Goal: Find contact information: Find contact information

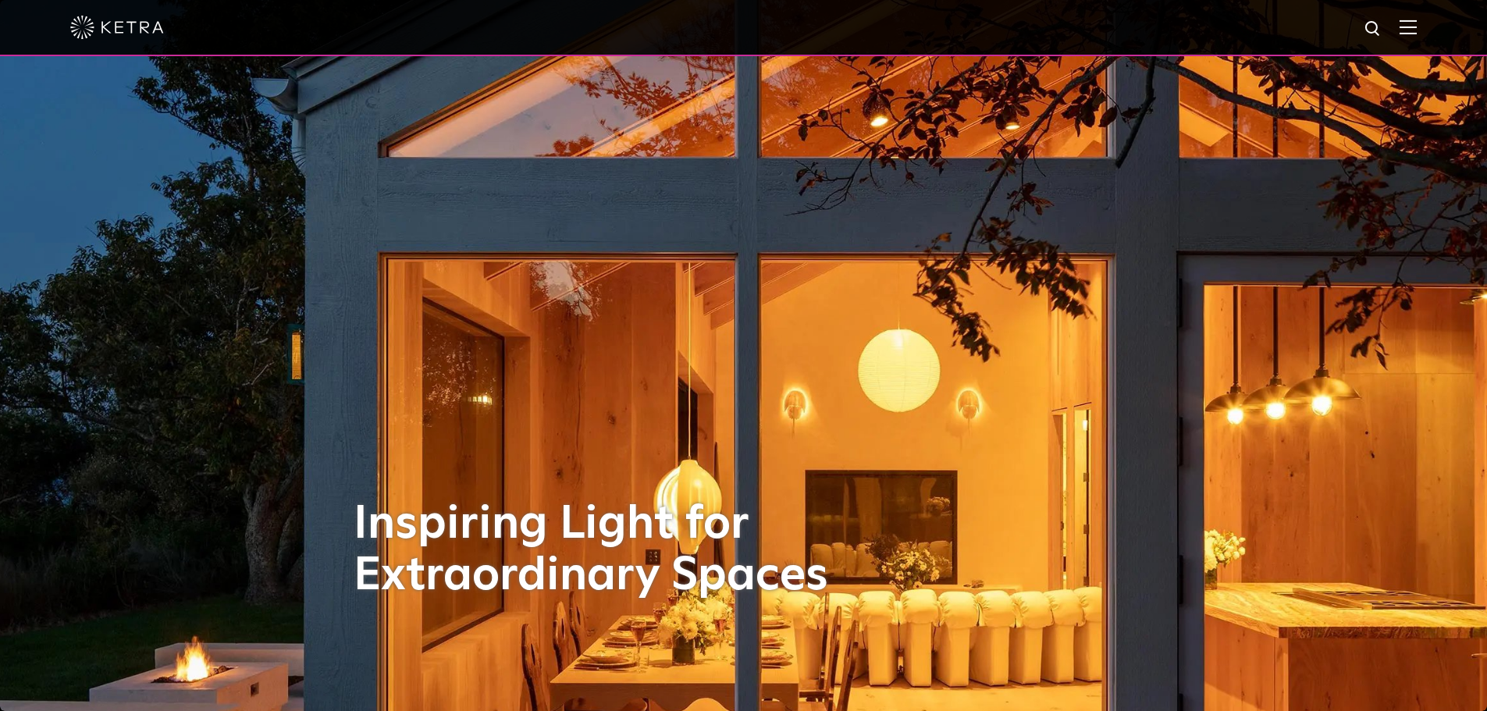
click at [1415, 28] on img at bounding box center [1407, 27] width 17 height 15
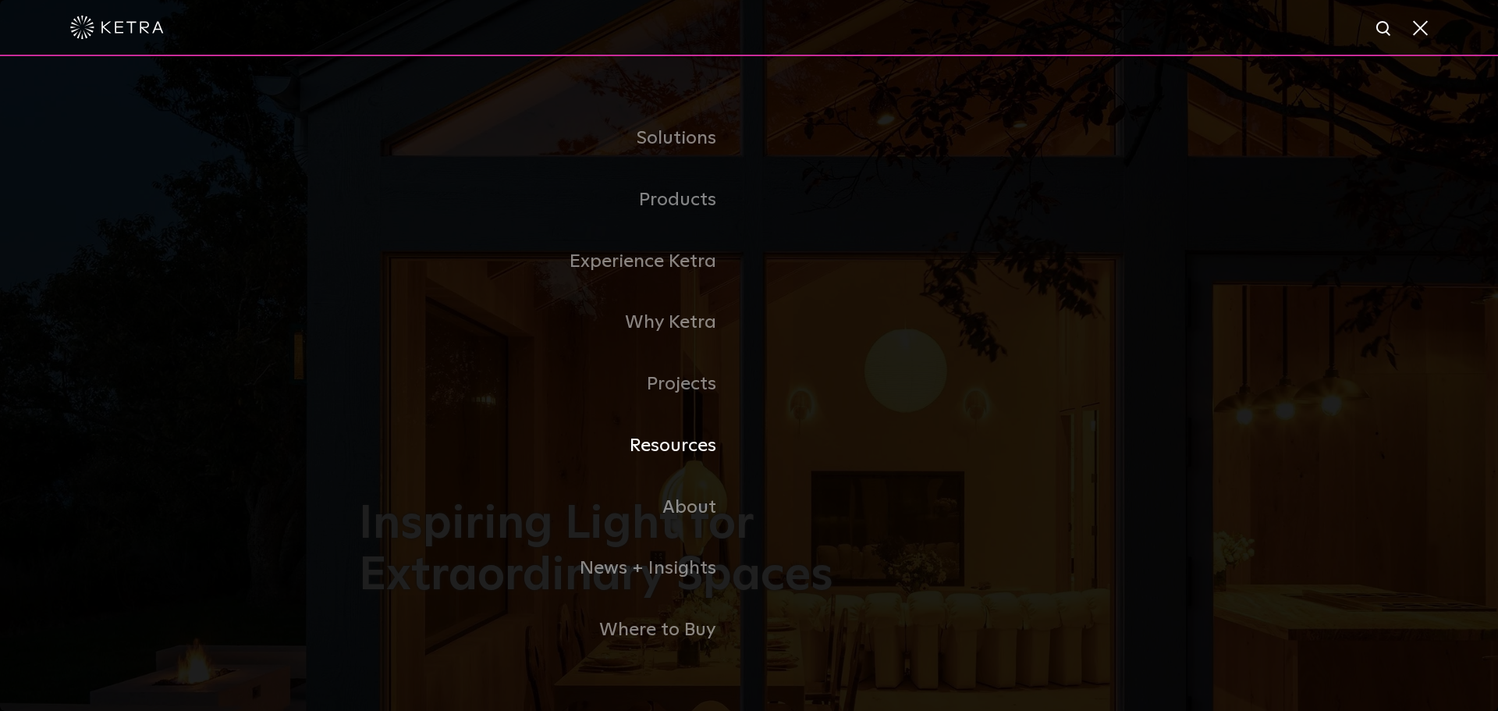
click at [682, 457] on link "Resources" at bounding box center [554, 446] width 390 height 62
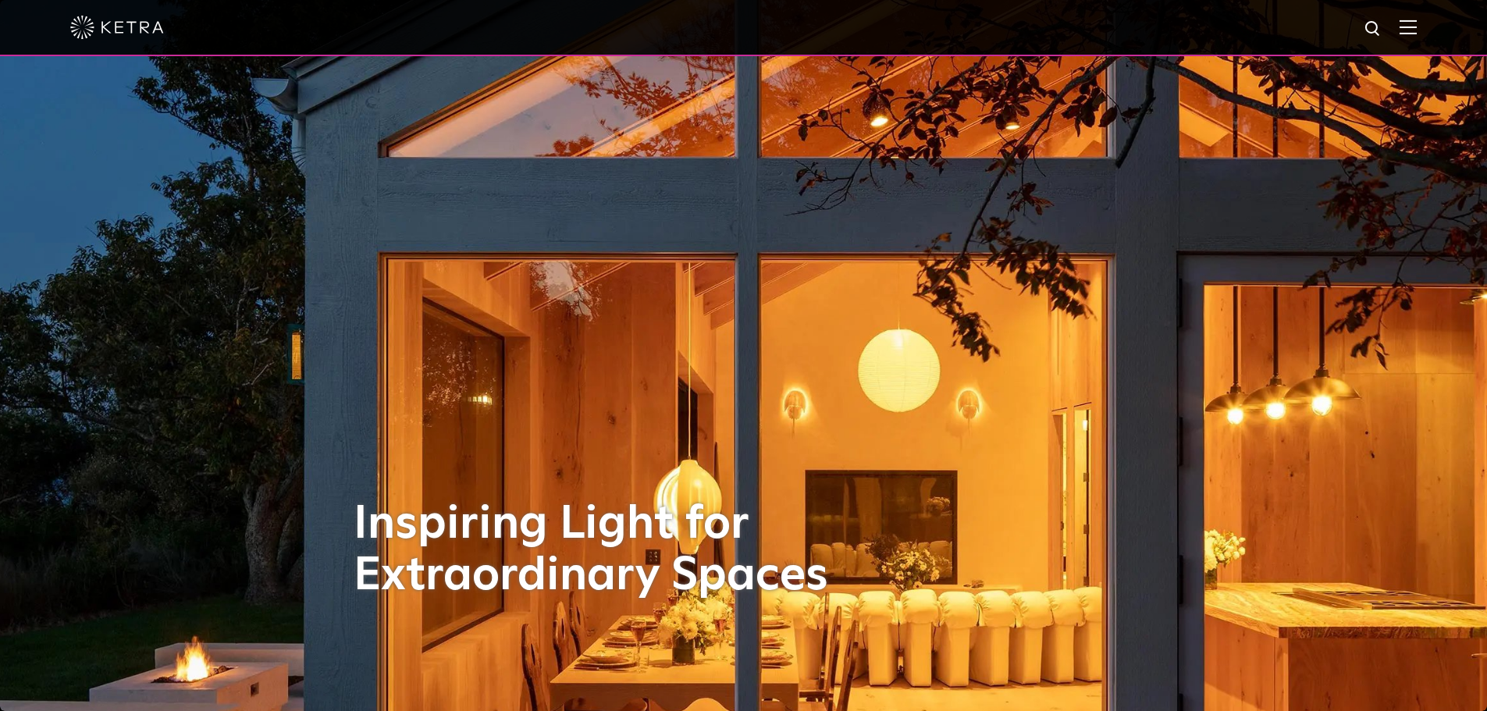
scroll to position [312, 0]
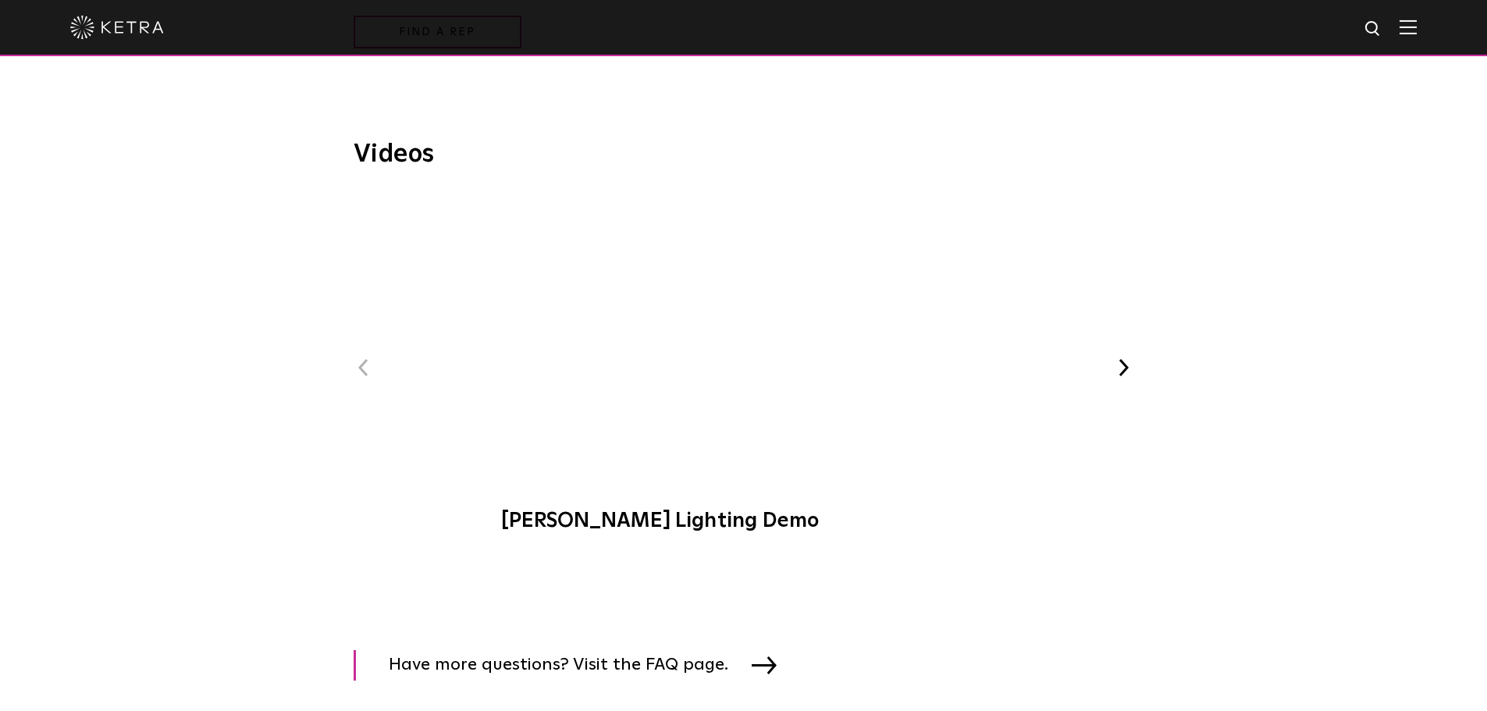
scroll to position [1561, 0]
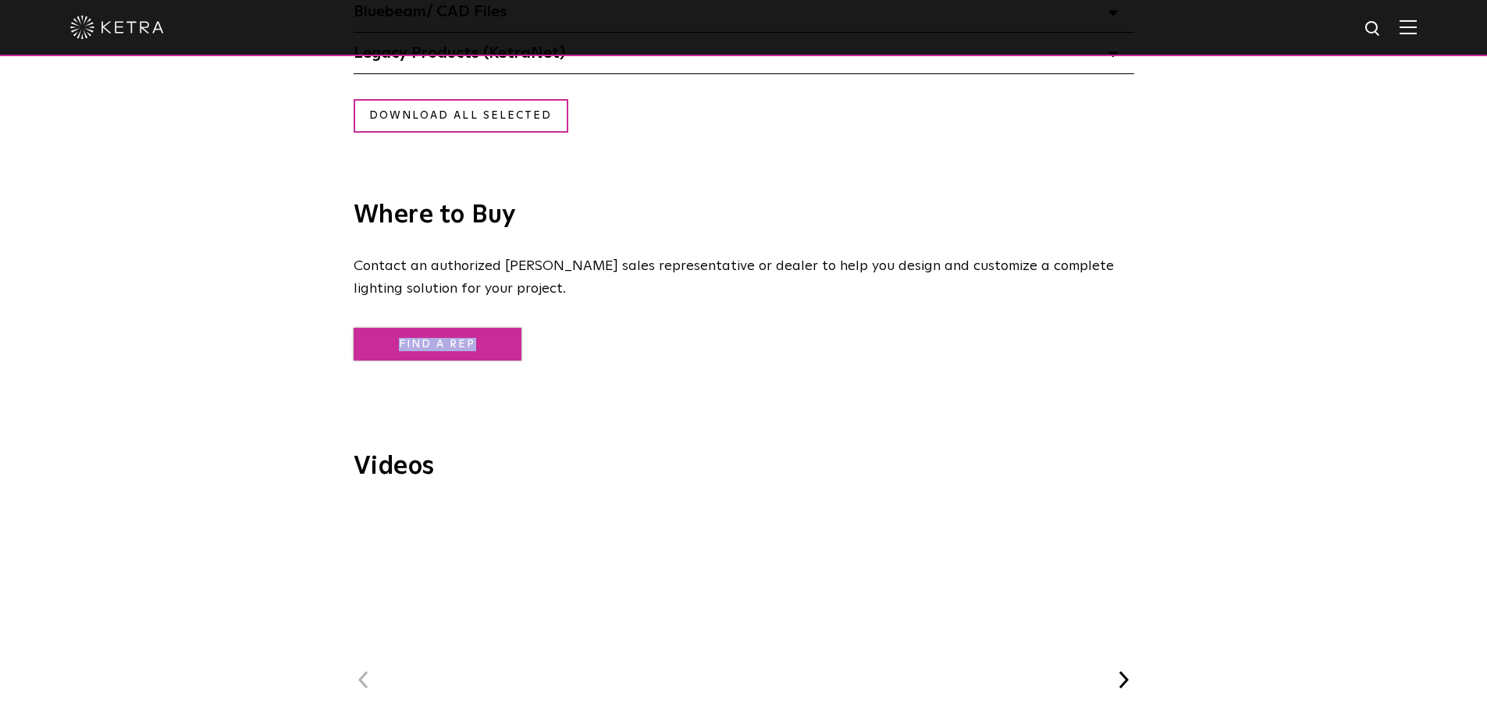
drag, startPoint x: 480, startPoint y: 330, endPoint x: 480, endPoint y: 340, distance: 10.1
click at [480, 333] on span "Find a Rep" at bounding box center [740, 342] width 773 height 37
click at [480, 340] on link "Find a Rep" at bounding box center [438, 345] width 168 height 34
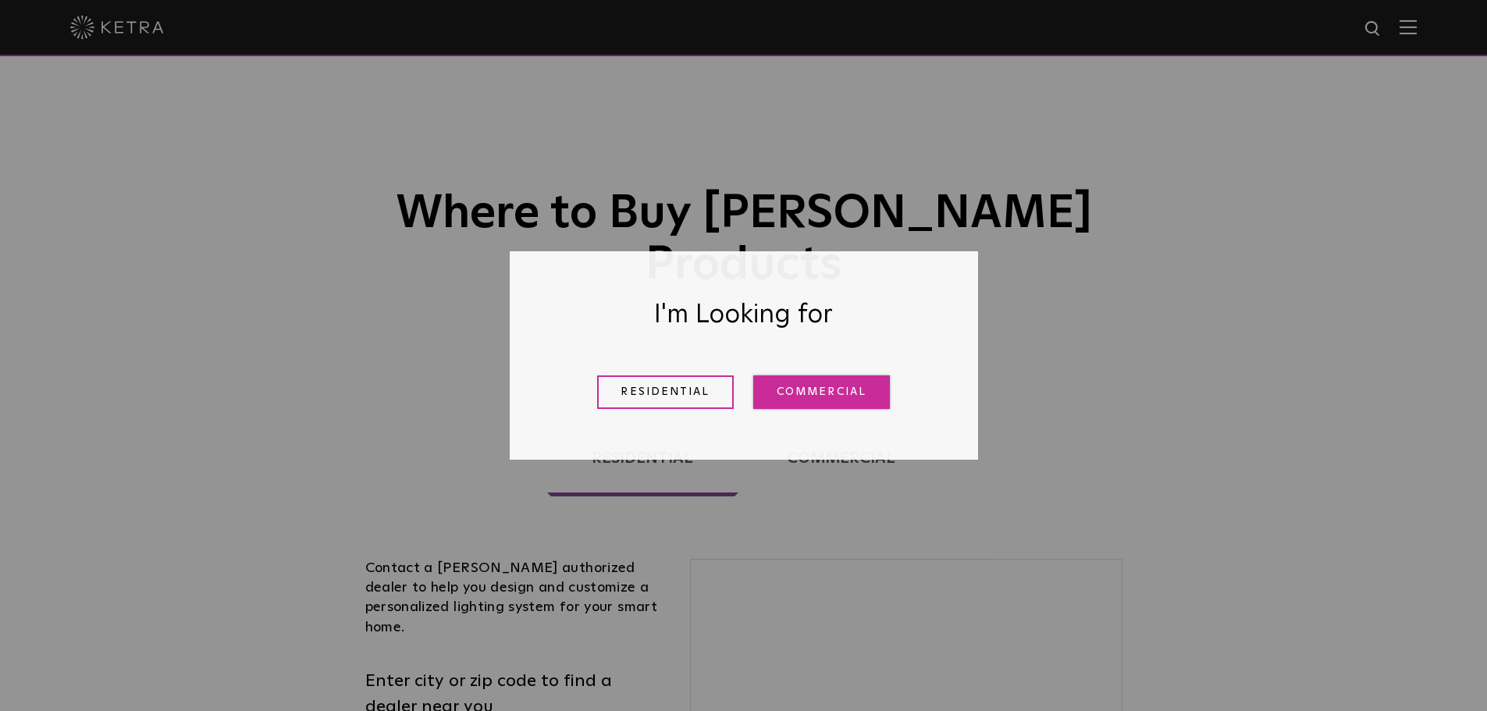
click at [812, 396] on link "Commercial" at bounding box center [821, 392] width 137 height 34
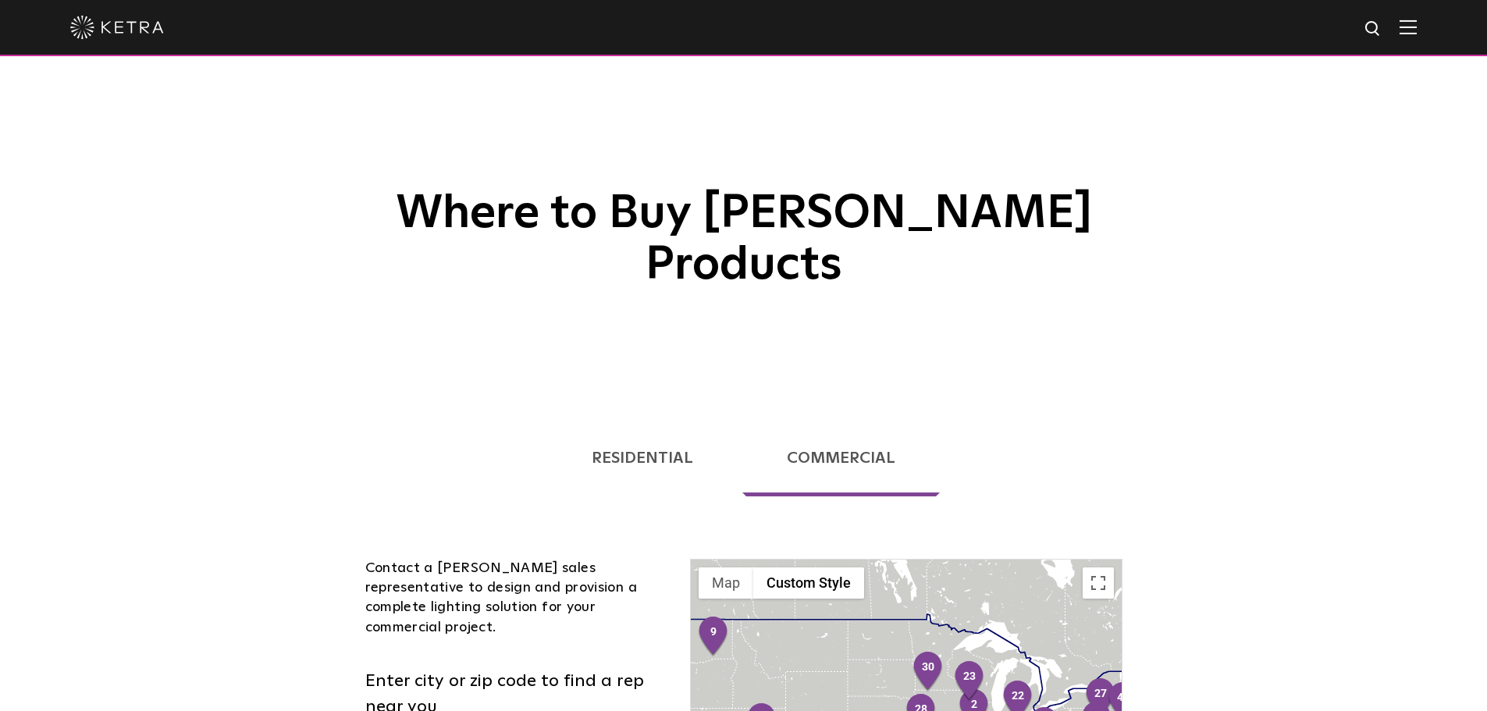
scroll to position [312, 0]
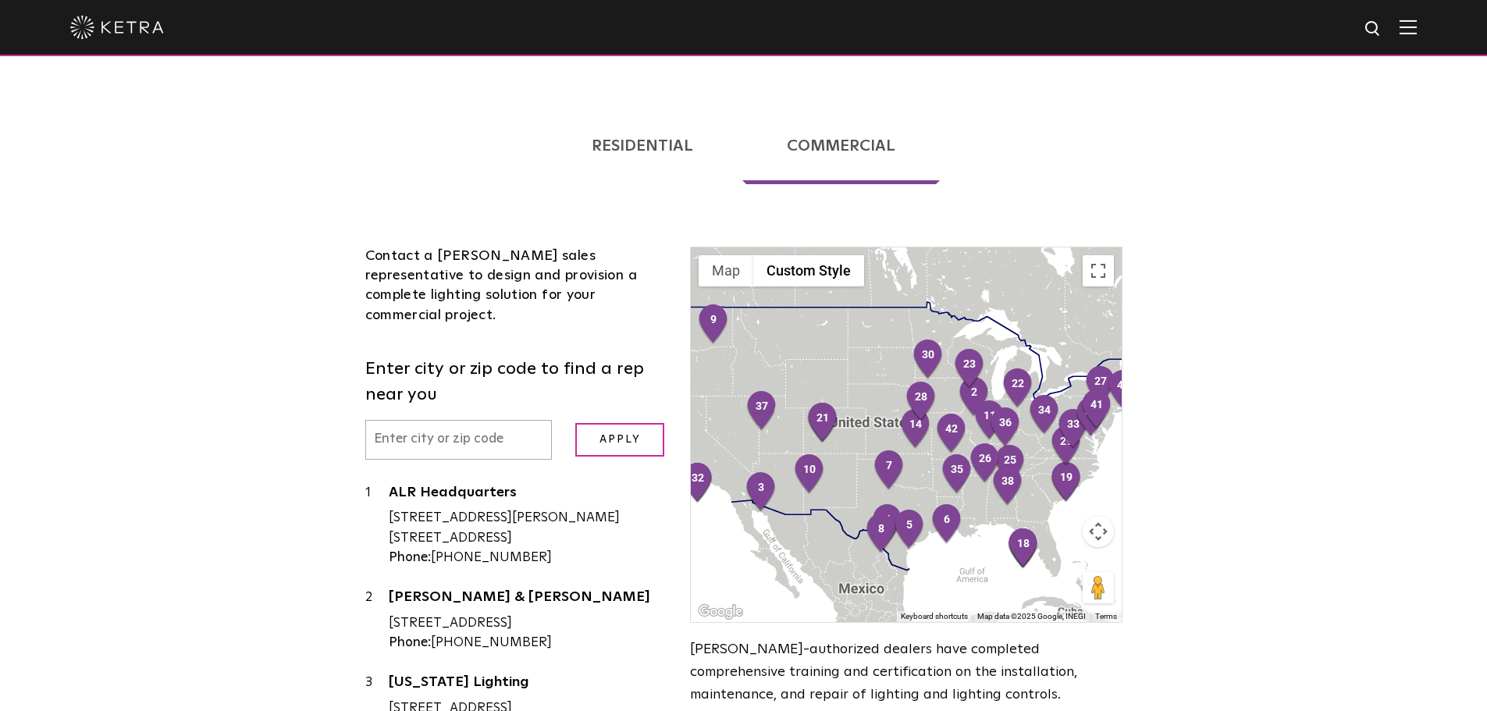
click at [832, 438] on div at bounding box center [906, 434] width 430 height 375
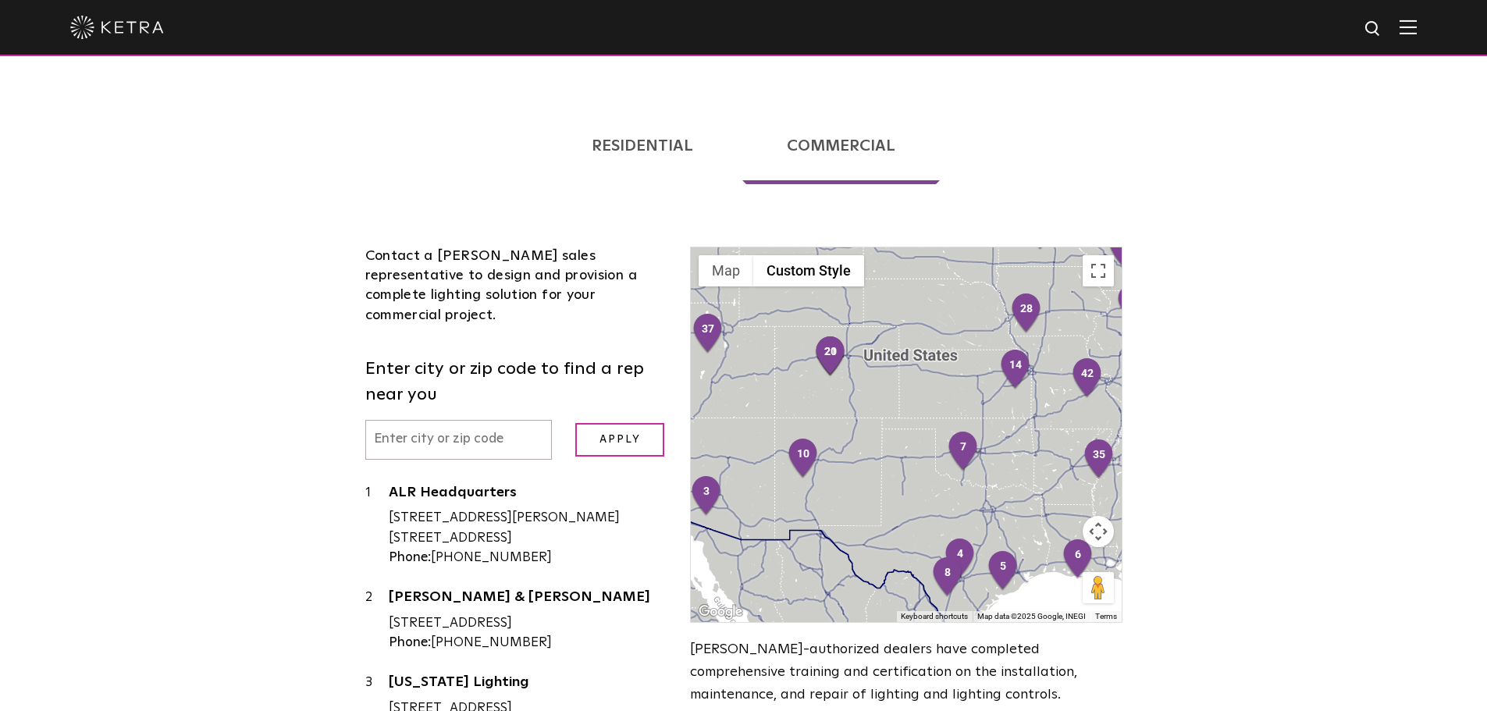
click at [823, 437] on div at bounding box center [906, 434] width 430 height 375
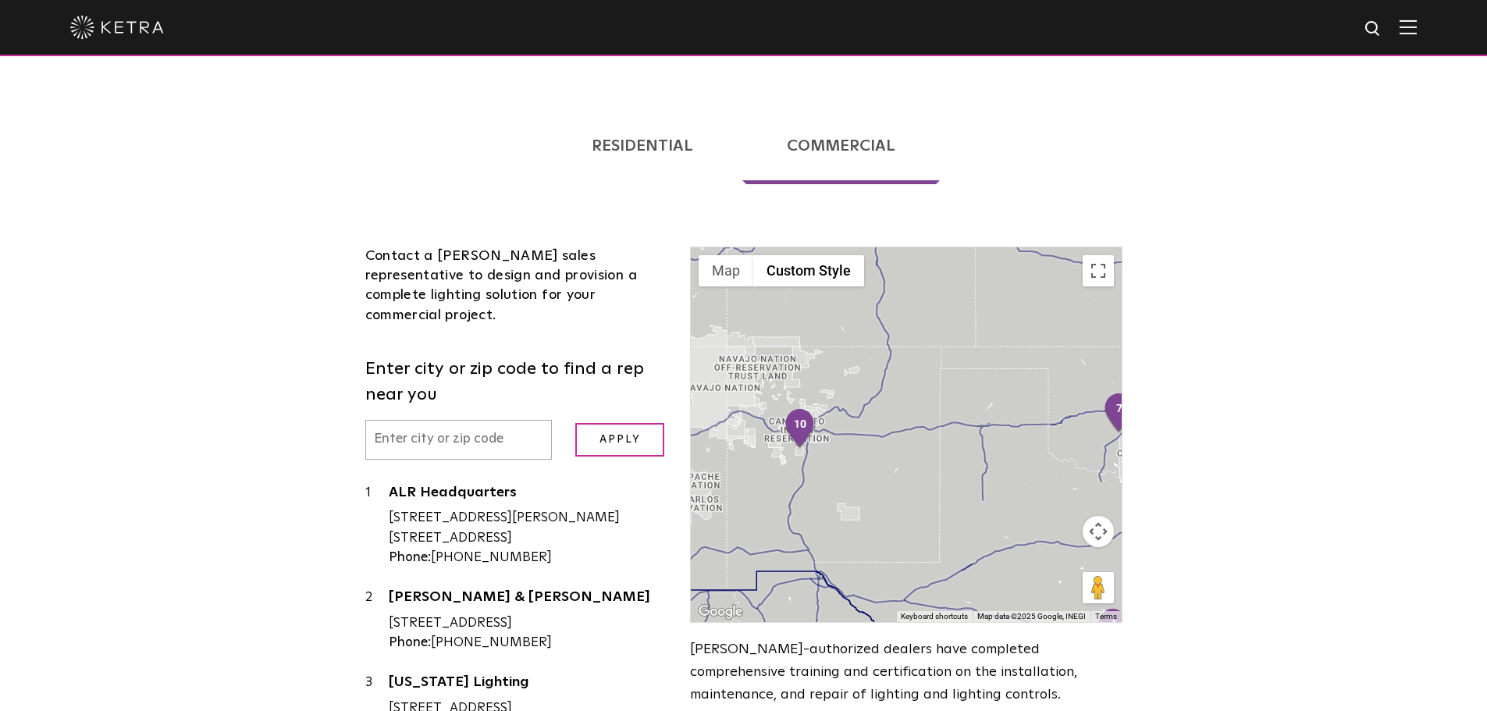
click at [811, 402] on div at bounding box center [906, 434] width 430 height 375
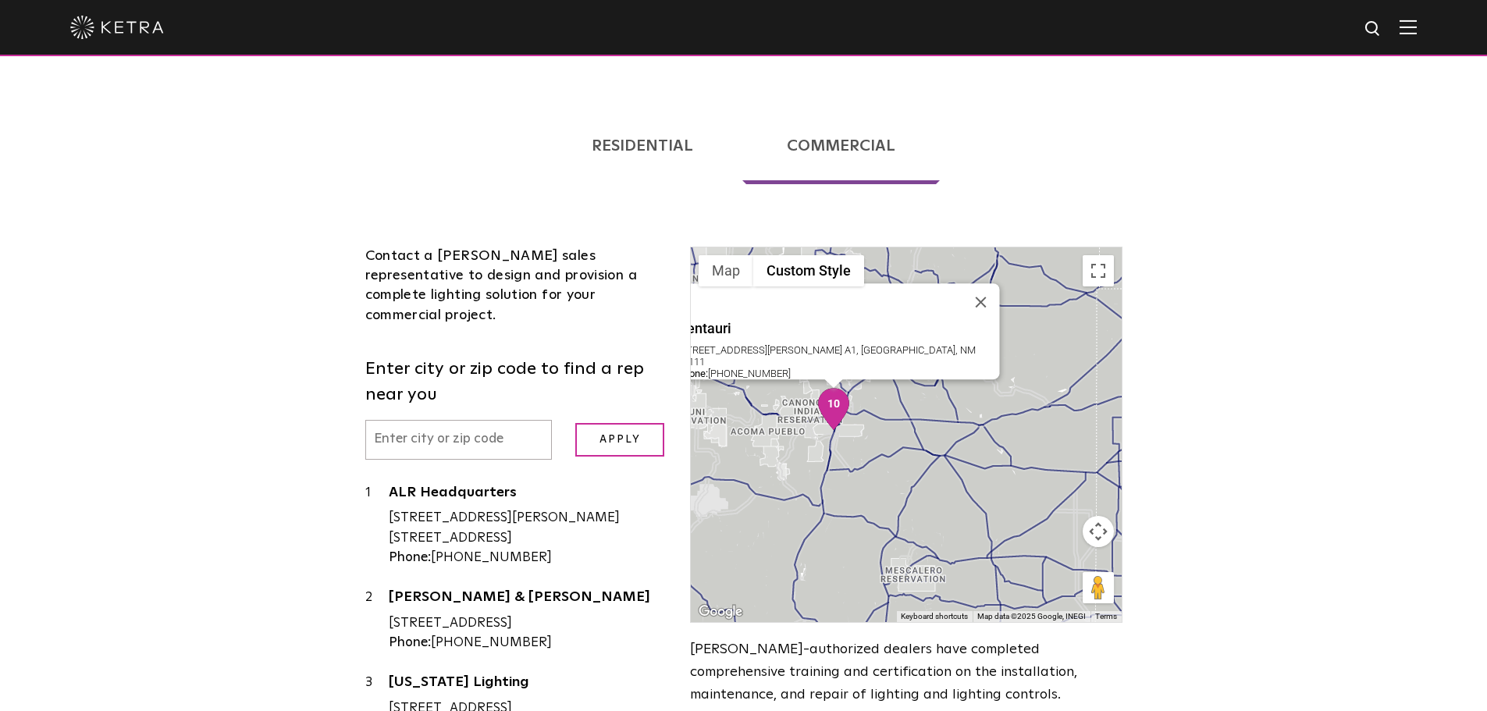
click at [791, 351] on div "Centauri [STREET_ADDRESS][PERSON_NAME] A1, [GEOGRAPHIC_DATA], NM 87111 Phone: […" at bounding box center [906, 434] width 430 height 375
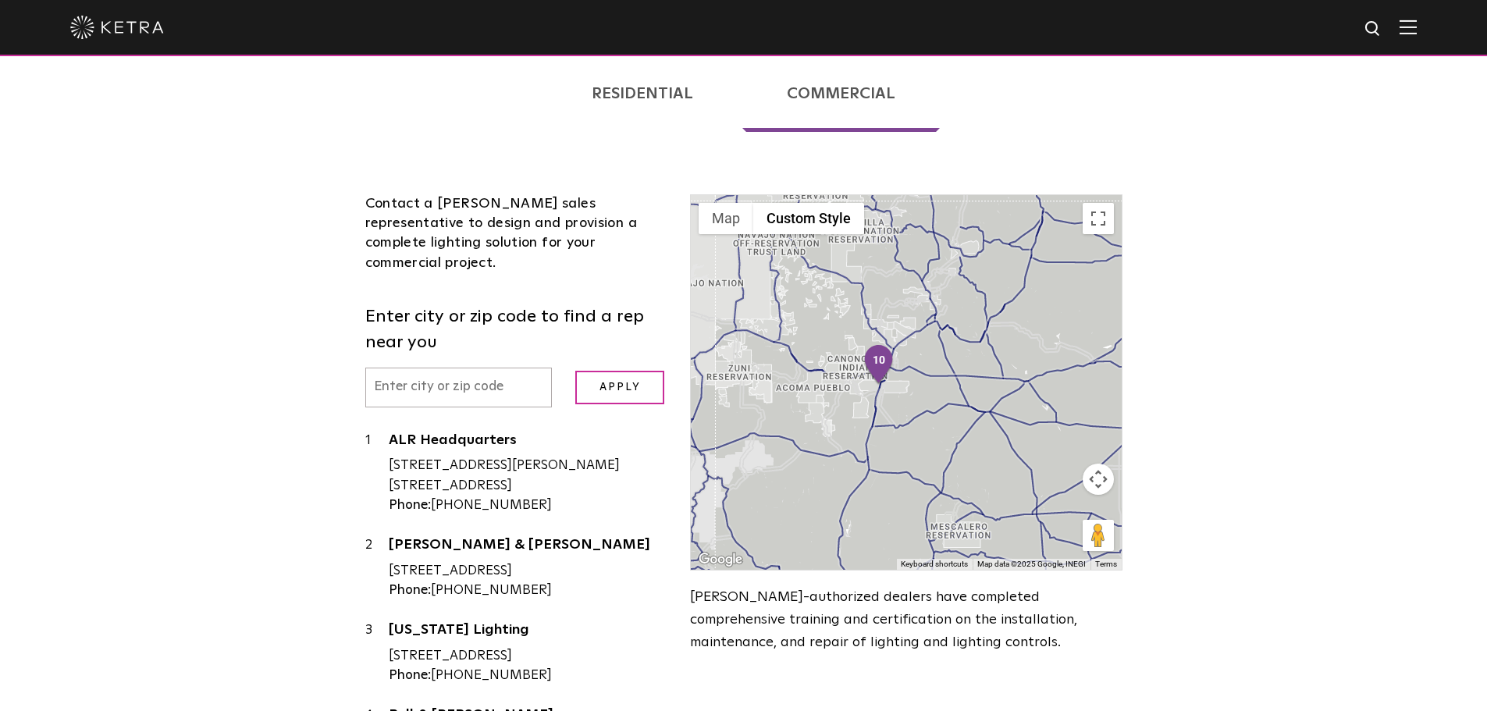
scroll to position [259, 0]
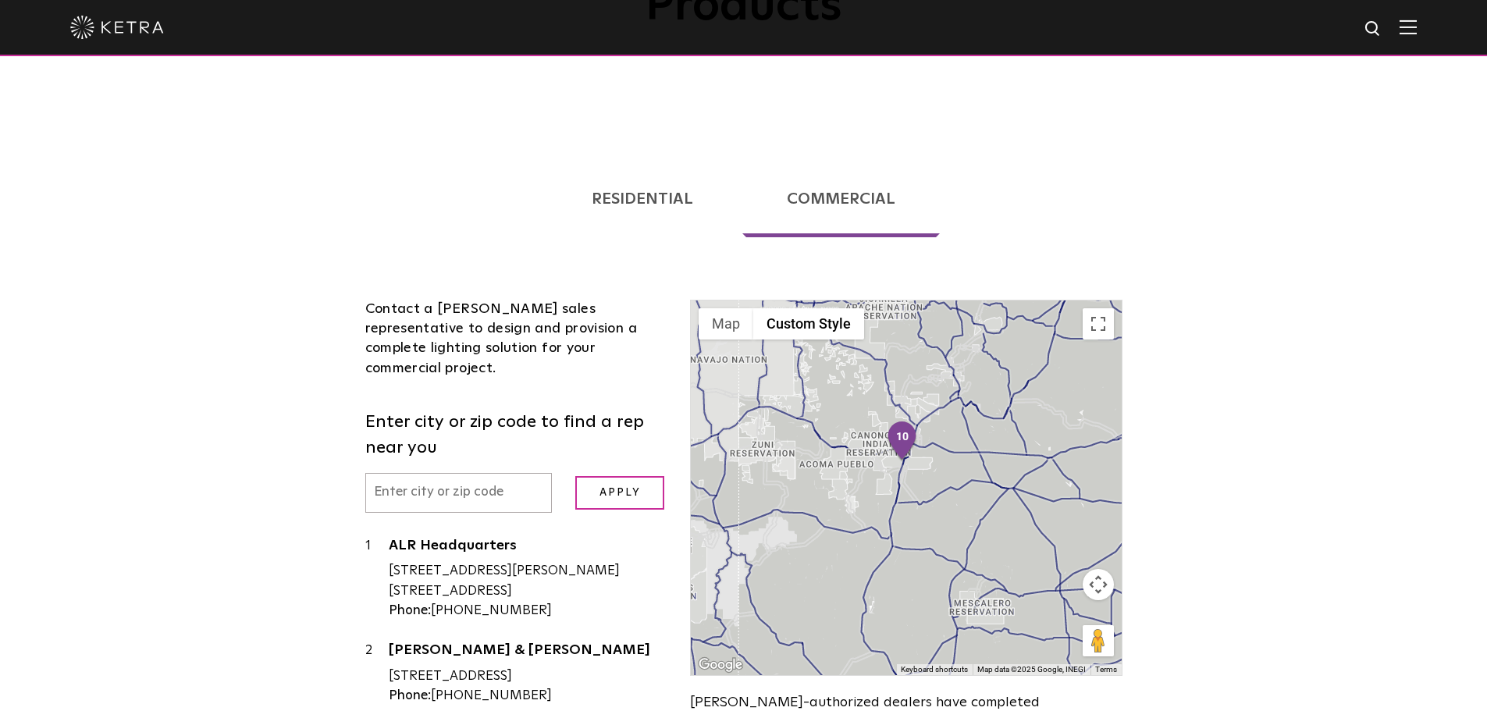
drag, startPoint x: 787, startPoint y: 389, endPoint x: 811, endPoint y: 358, distance: 38.4
click at [811, 358] on div at bounding box center [906, 487] width 430 height 375
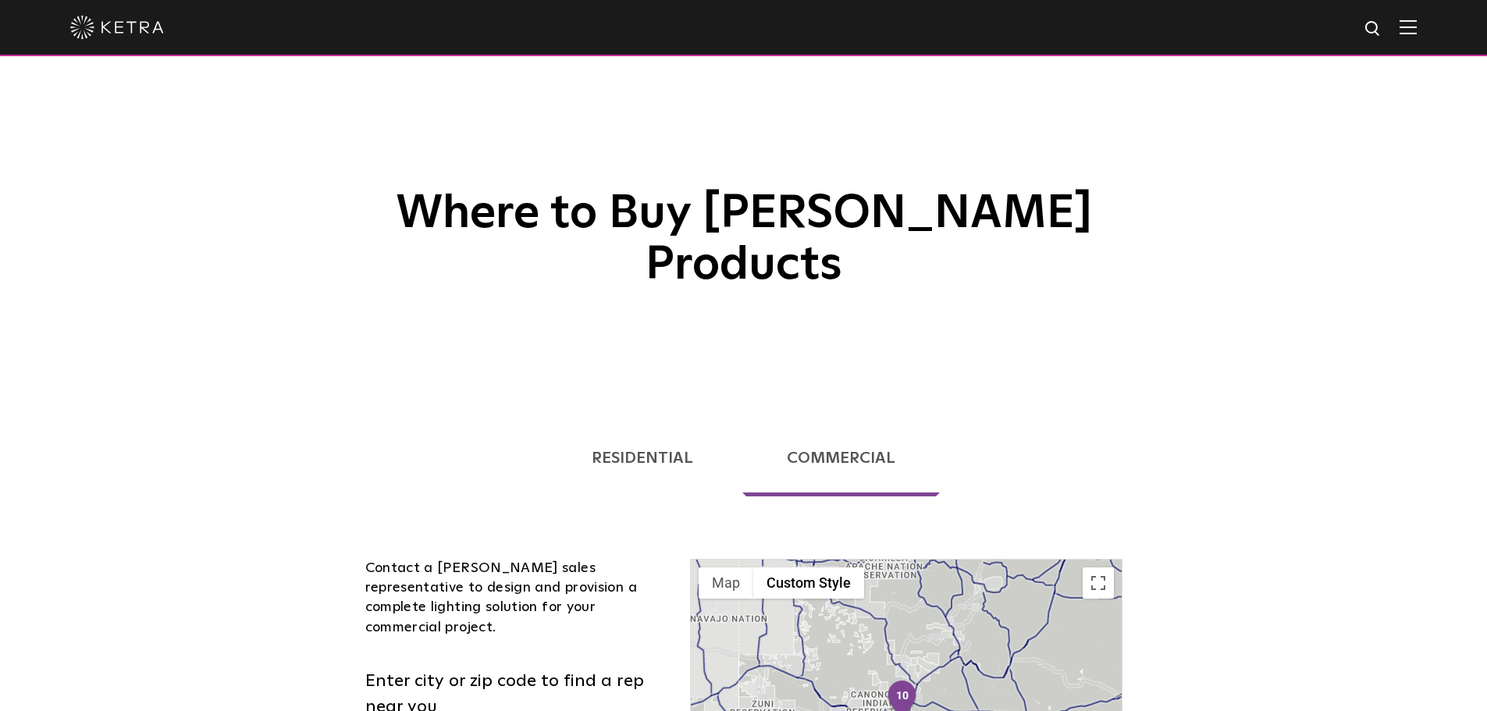
scroll to position [312, 0]
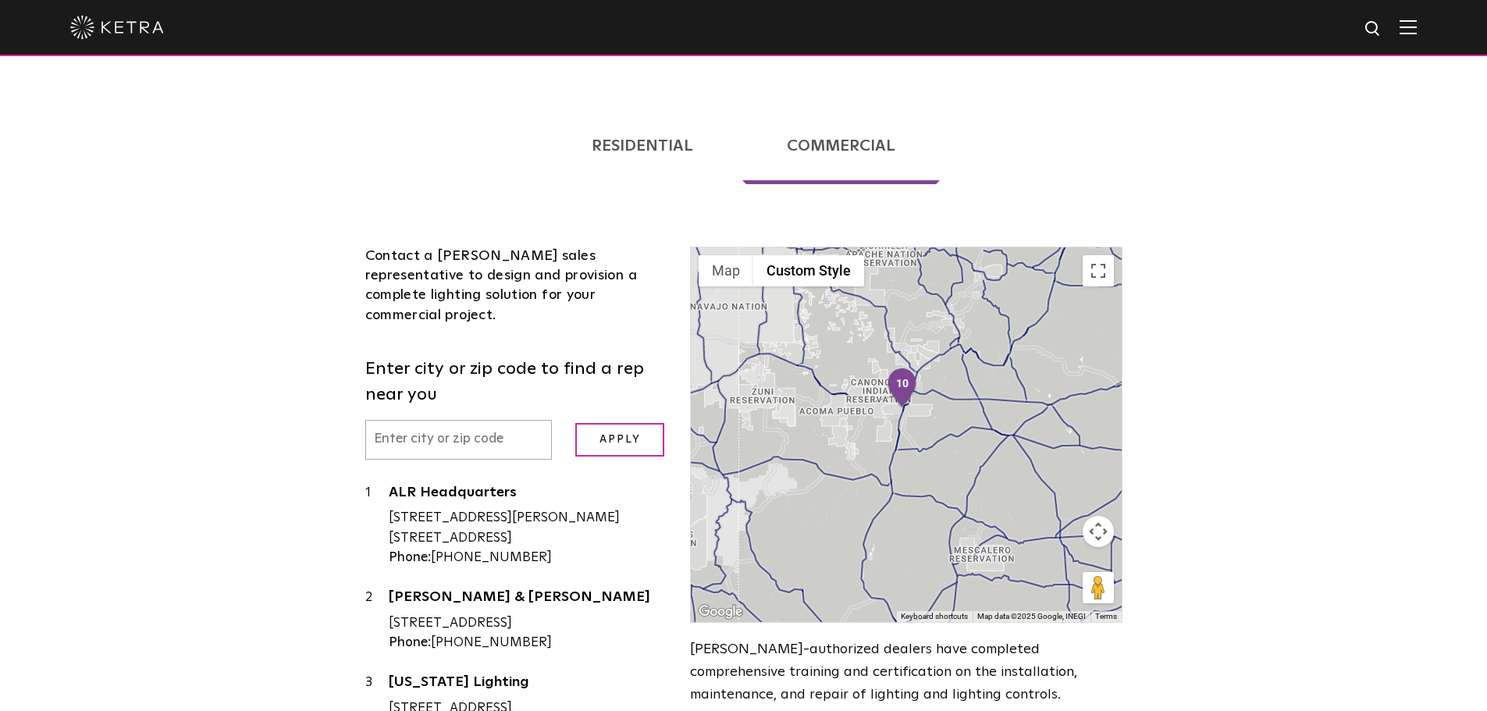
click at [463, 420] on input "text" at bounding box center [458, 440] width 187 height 40
click at [575, 423] on input "Apply" at bounding box center [619, 440] width 89 height 34
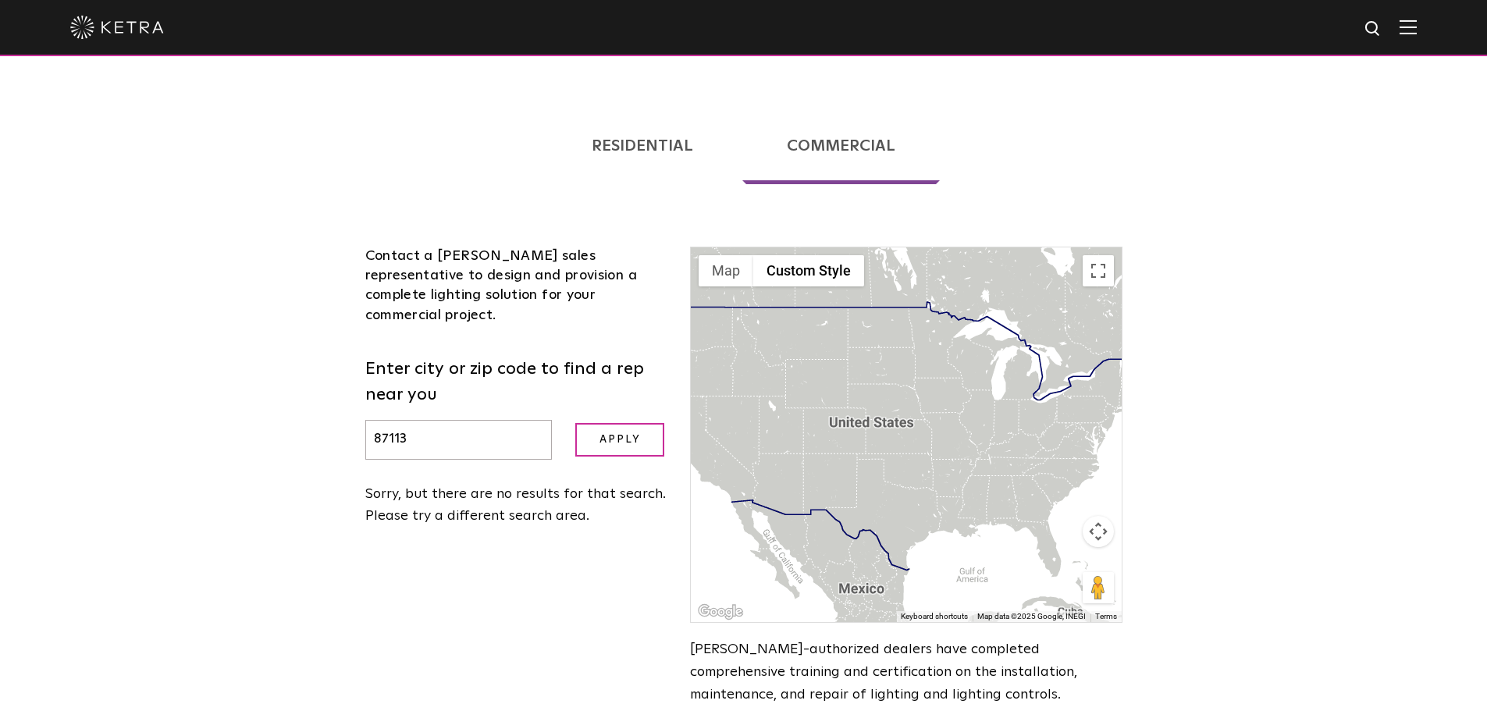
click at [575, 423] on input "Apply" at bounding box center [619, 440] width 89 height 34
click at [642, 423] on input "Apply" at bounding box center [619, 440] width 89 height 34
click at [637, 423] on input "Apply" at bounding box center [619, 440] width 89 height 34
click at [489, 420] on input "87113" at bounding box center [458, 440] width 187 height 40
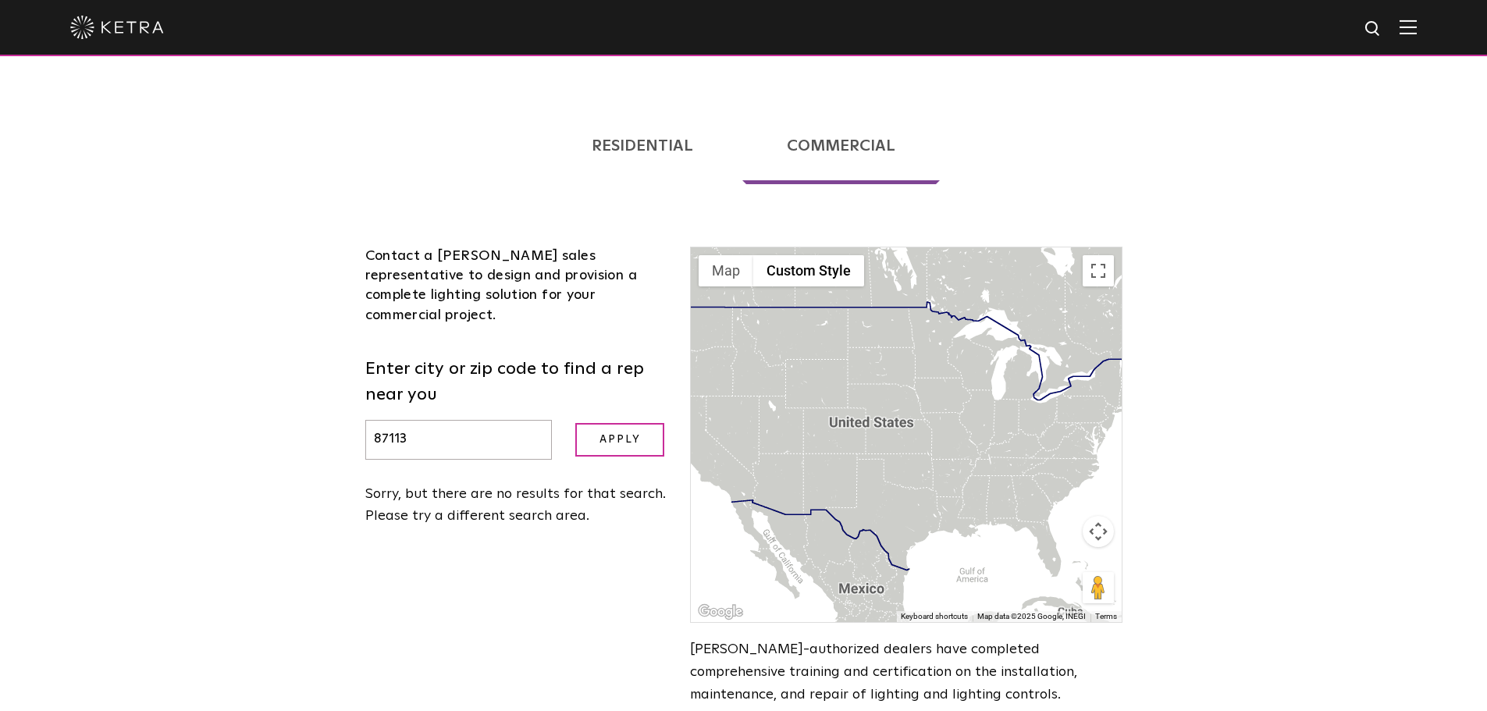
click at [489, 420] on input "87113" at bounding box center [458, 440] width 187 height 40
type input "nm"
click at [575, 423] on input "Apply" at bounding box center [619, 440] width 89 height 34
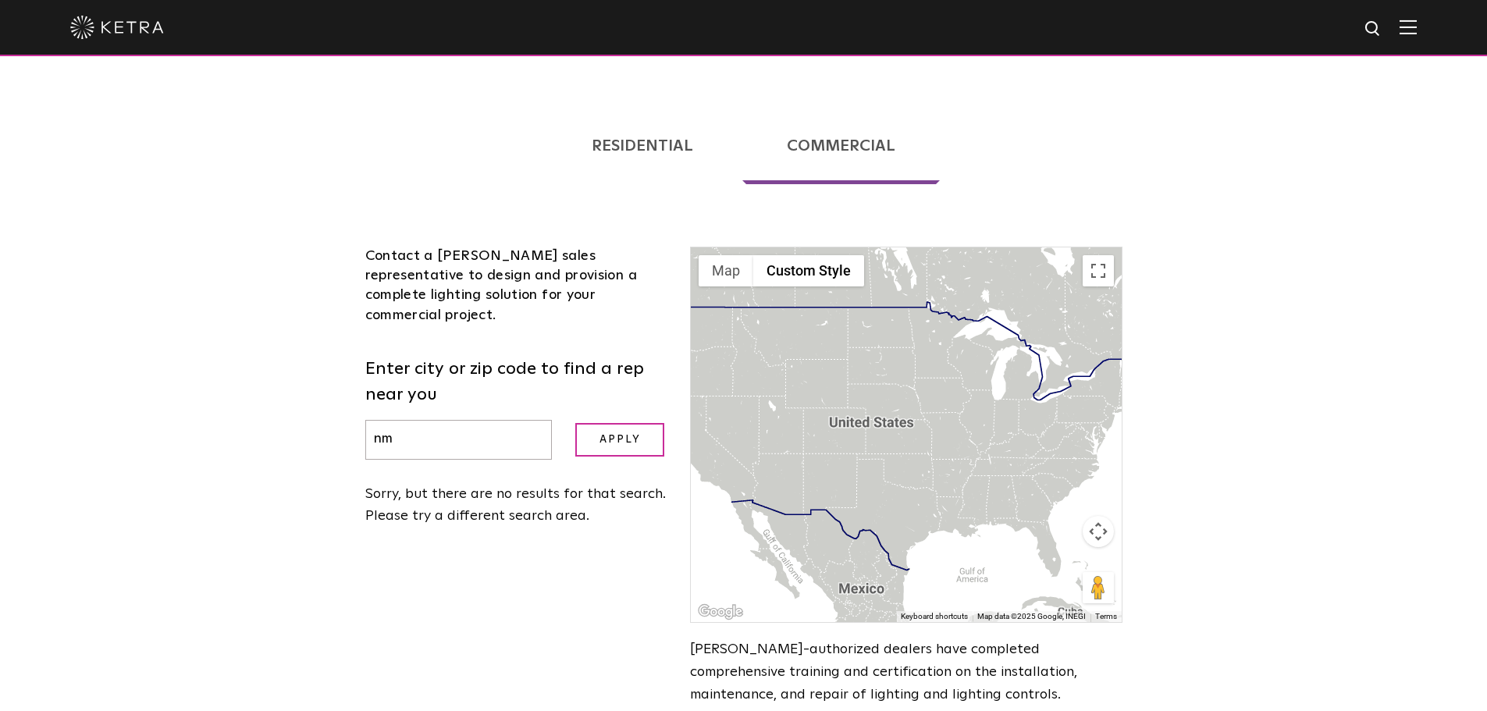
click at [575, 423] on input "Apply" at bounding box center [619, 440] width 89 height 34
click at [500, 420] on input "nm" at bounding box center [458, 440] width 187 height 40
click at [575, 423] on input "Apply" at bounding box center [619, 440] width 89 height 34
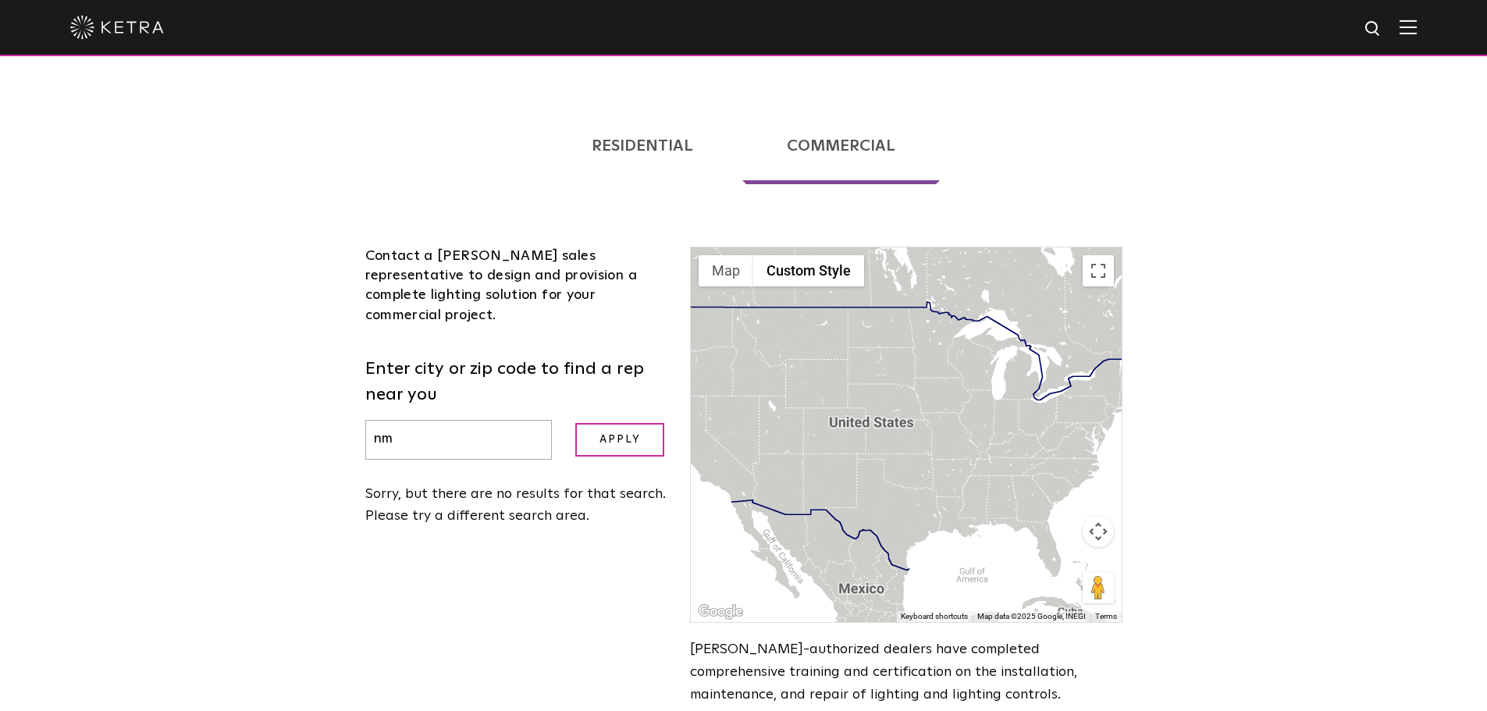
click at [575, 423] on input "Apply" at bounding box center [619, 440] width 89 height 34
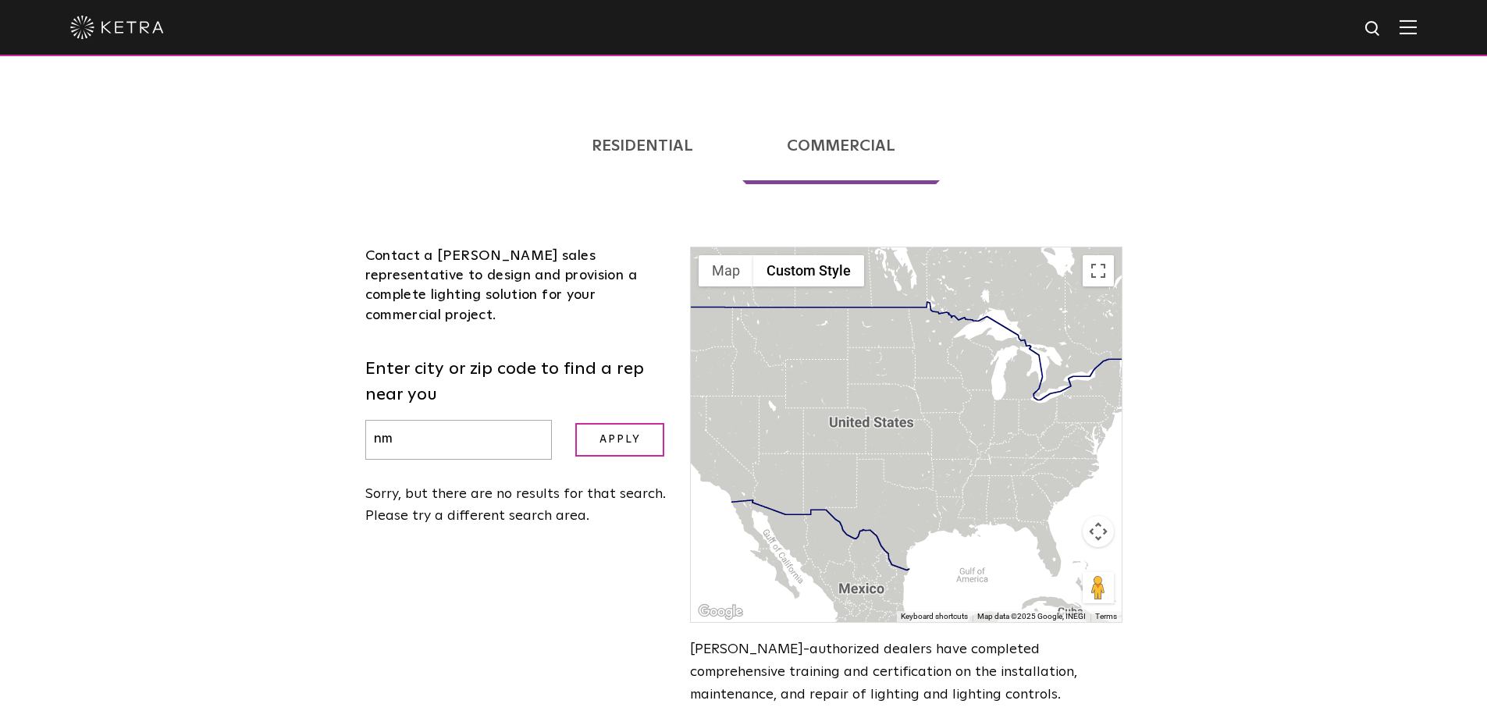
click at [575, 423] on input "Apply" at bounding box center [619, 440] width 89 height 34
click at [842, 255] on button "Custom Style" at bounding box center [808, 270] width 111 height 31
click at [745, 255] on button "Map" at bounding box center [725, 270] width 55 height 31
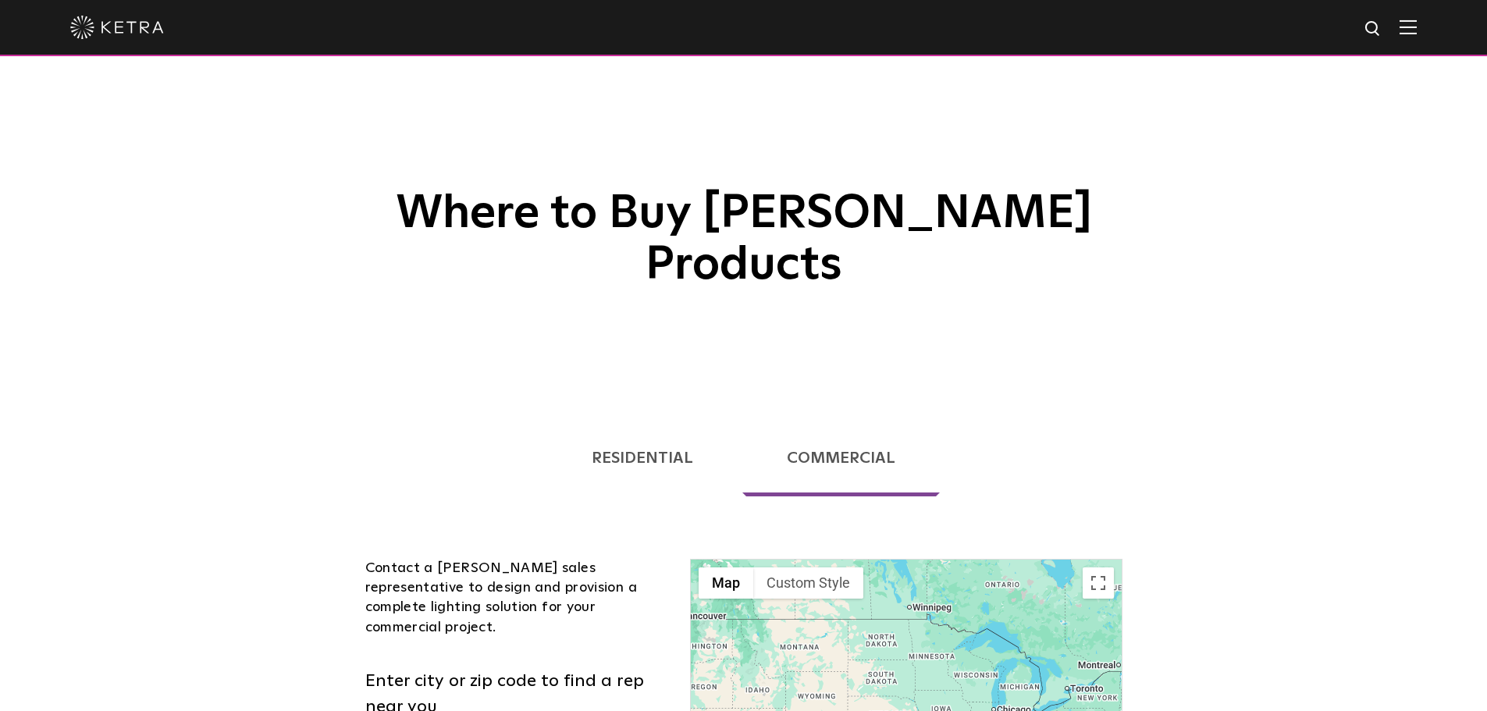
scroll to position [624, 0]
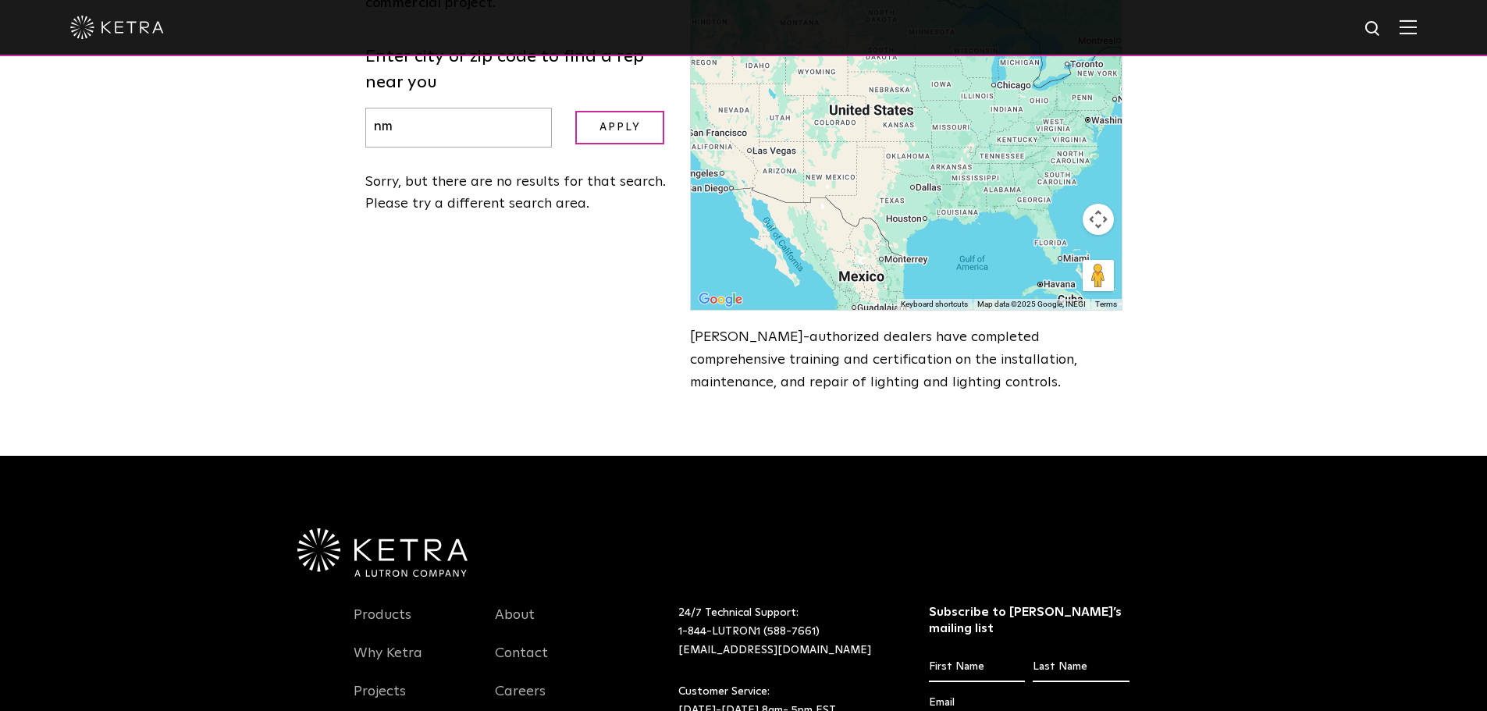
click at [852, 143] on div at bounding box center [906, 122] width 430 height 375
click at [849, 147] on div at bounding box center [906, 122] width 430 height 375
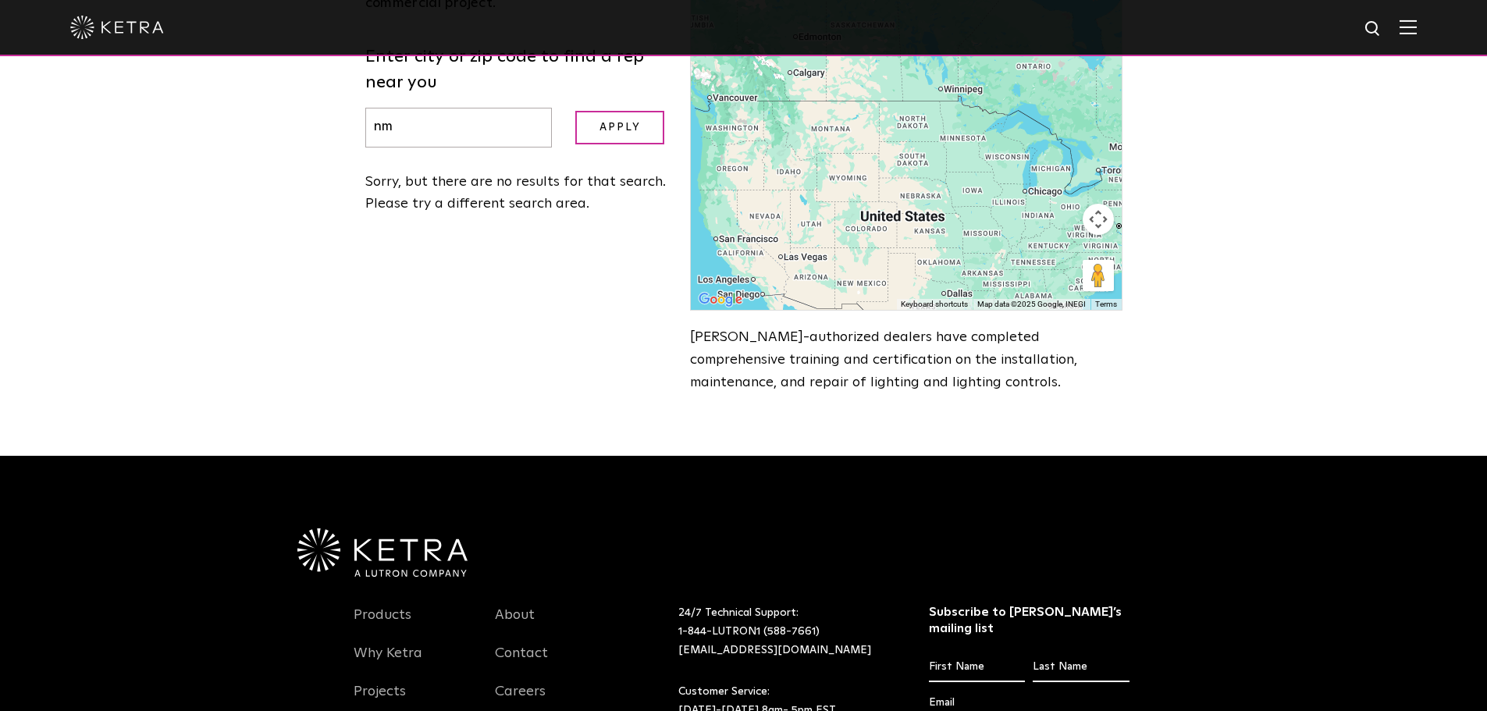
drag, startPoint x: 870, startPoint y: 266, endPoint x: 876, endPoint y: 283, distance: 18.3
click at [876, 283] on div "← Move left → Move right ↑ Move up ↓ Move down + Zoom in - Zoom out Home Jump l…" at bounding box center [905, 175] width 455 height 482
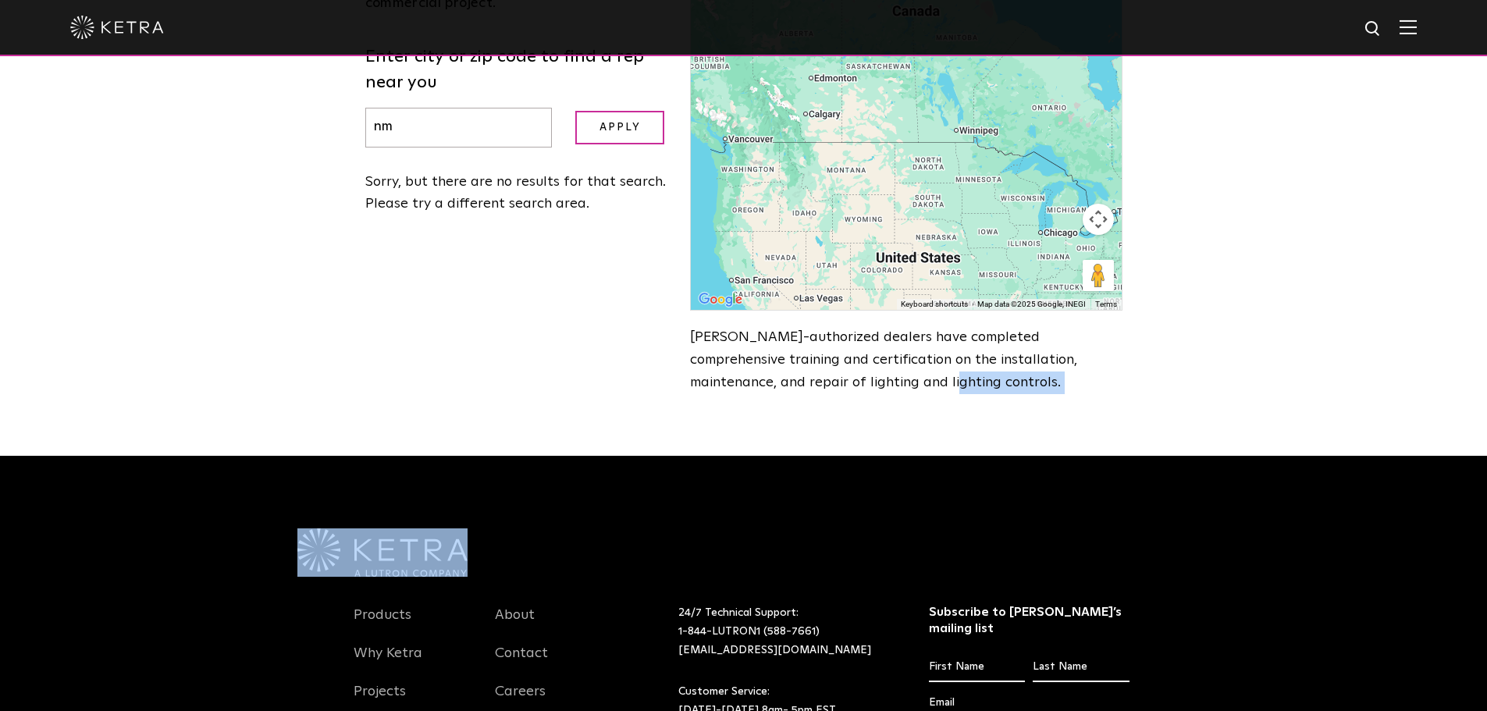
drag, startPoint x: 830, startPoint y: 336, endPoint x: 799, endPoint y: 495, distance: 162.1
click at [812, 512] on body "Solutions Commercial Residential Products Commercial Products Residential Produ…" at bounding box center [743, 174] width 1487 height 1596
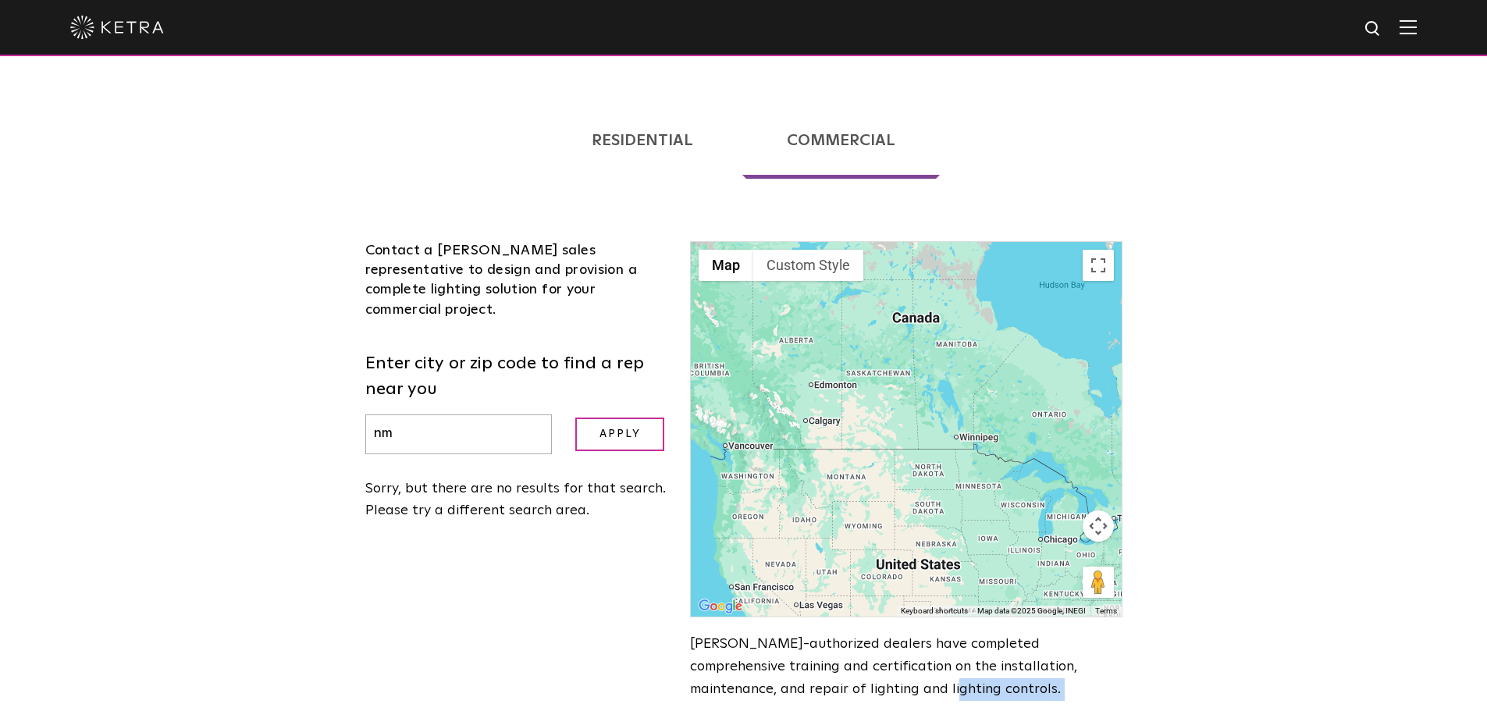
scroll to position [312, 0]
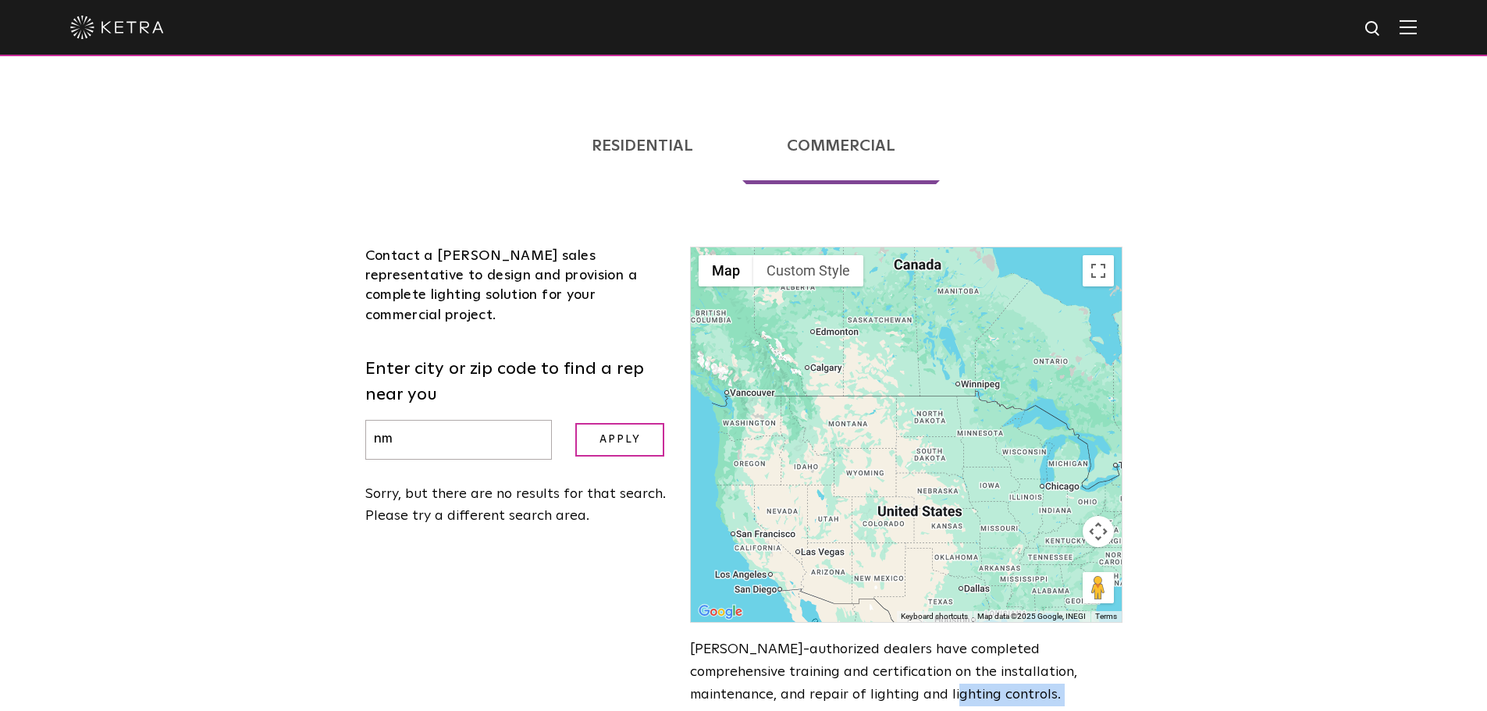
drag, startPoint x: 827, startPoint y: 438, endPoint x: 829, endPoint y: 376, distance: 61.7
click at [829, 376] on div at bounding box center [906, 434] width 430 height 375
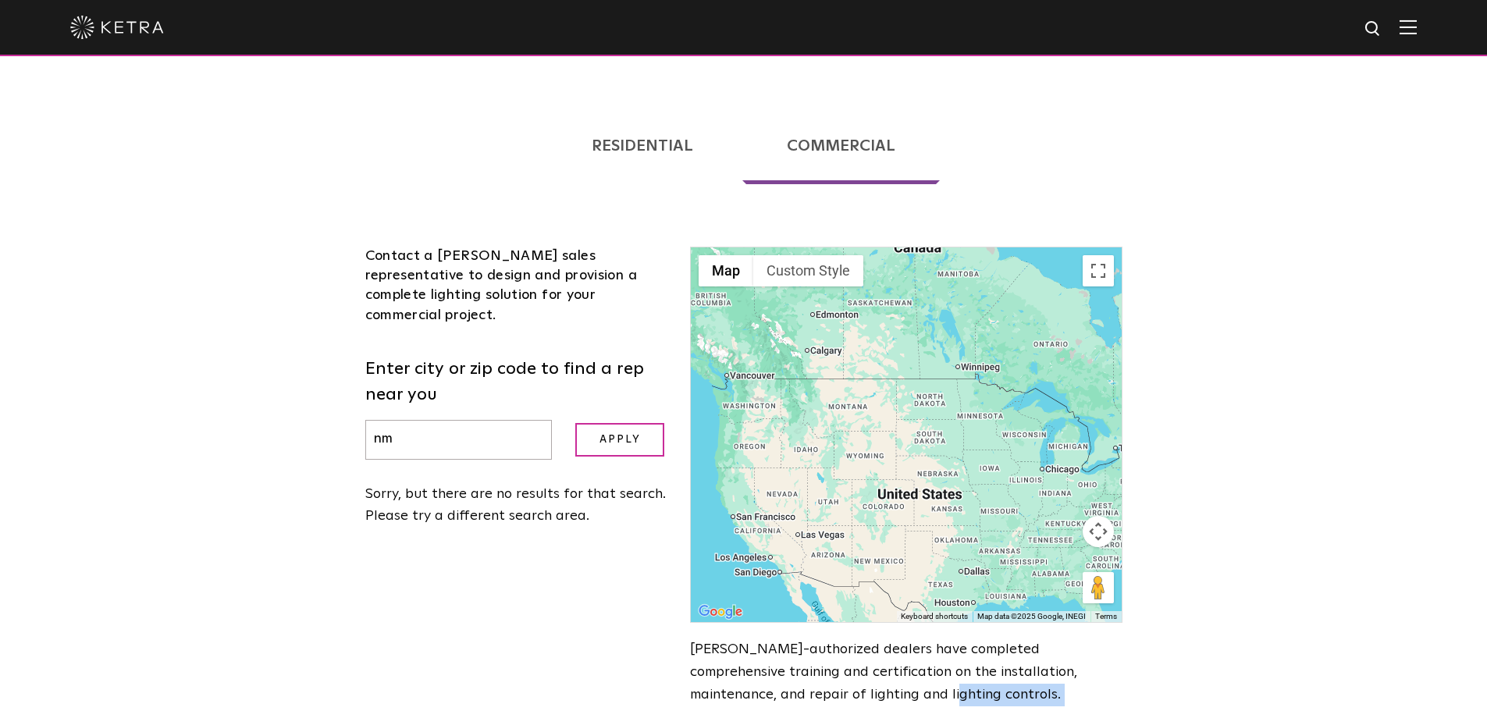
click at [851, 449] on div at bounding box center [906, 434] width 430 height 375
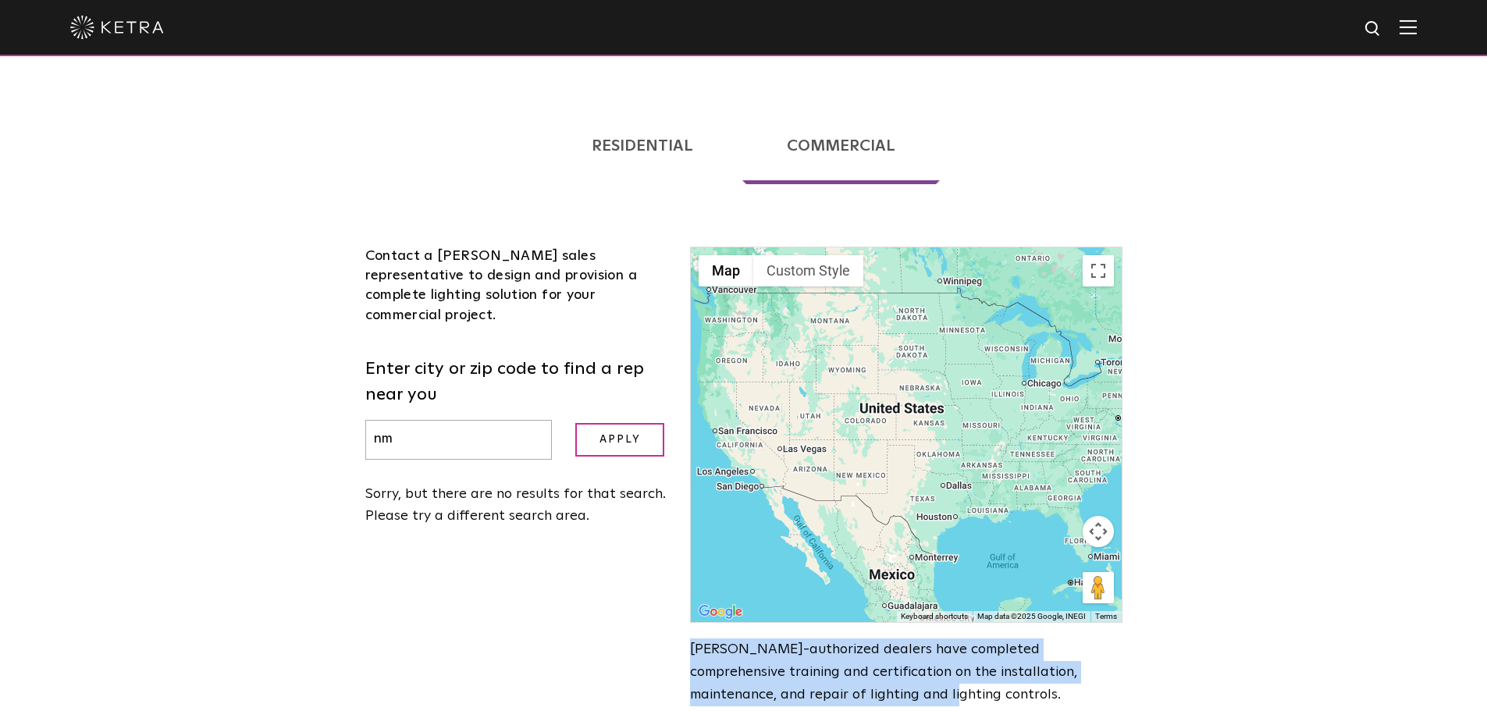
drag, startPoint x: 851, startPoint y: 449, endPoint x: 830, endPoint y: 354, distance: 98.1
click at [830, 354] on div at bounding box center [906, 434] width 430 height 375
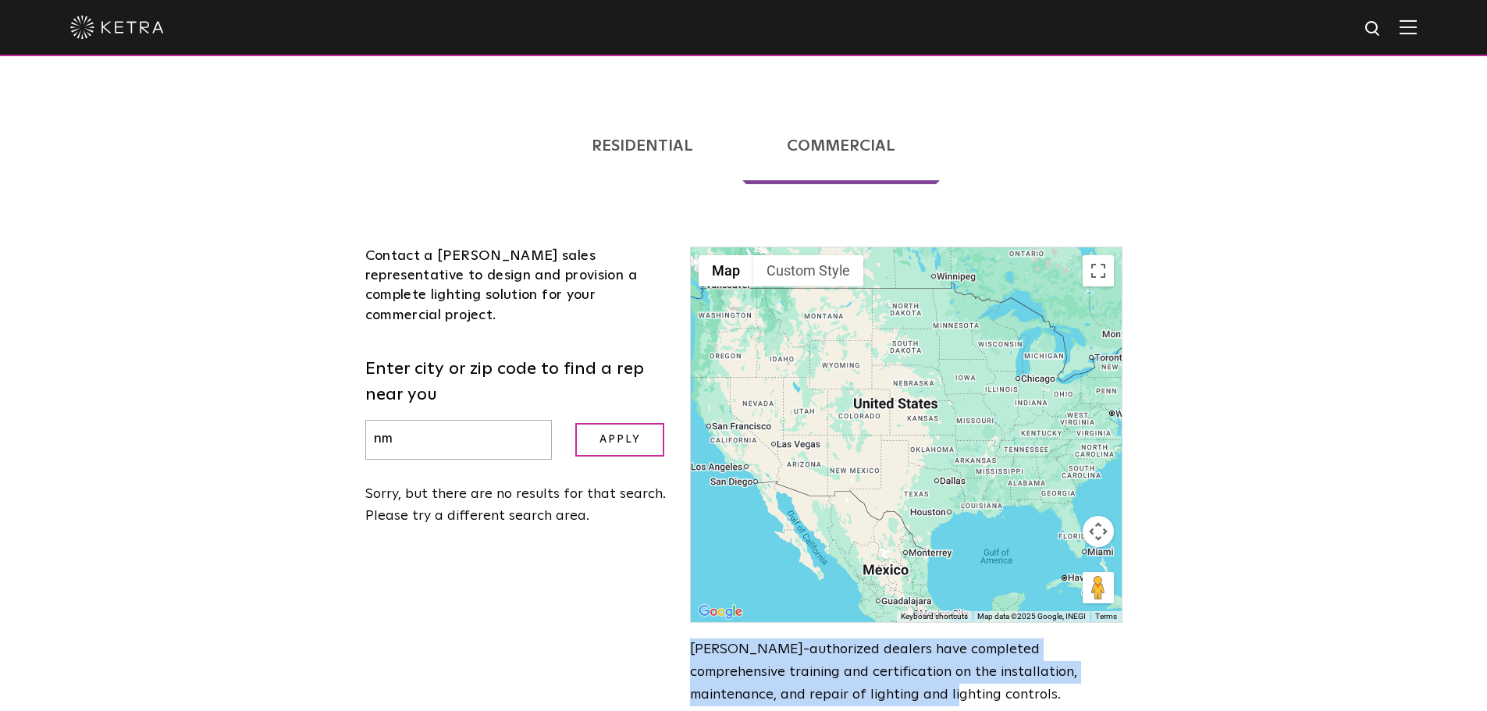
click at [860, 407] on div at bounding box center [906, 434] width 430 height 375
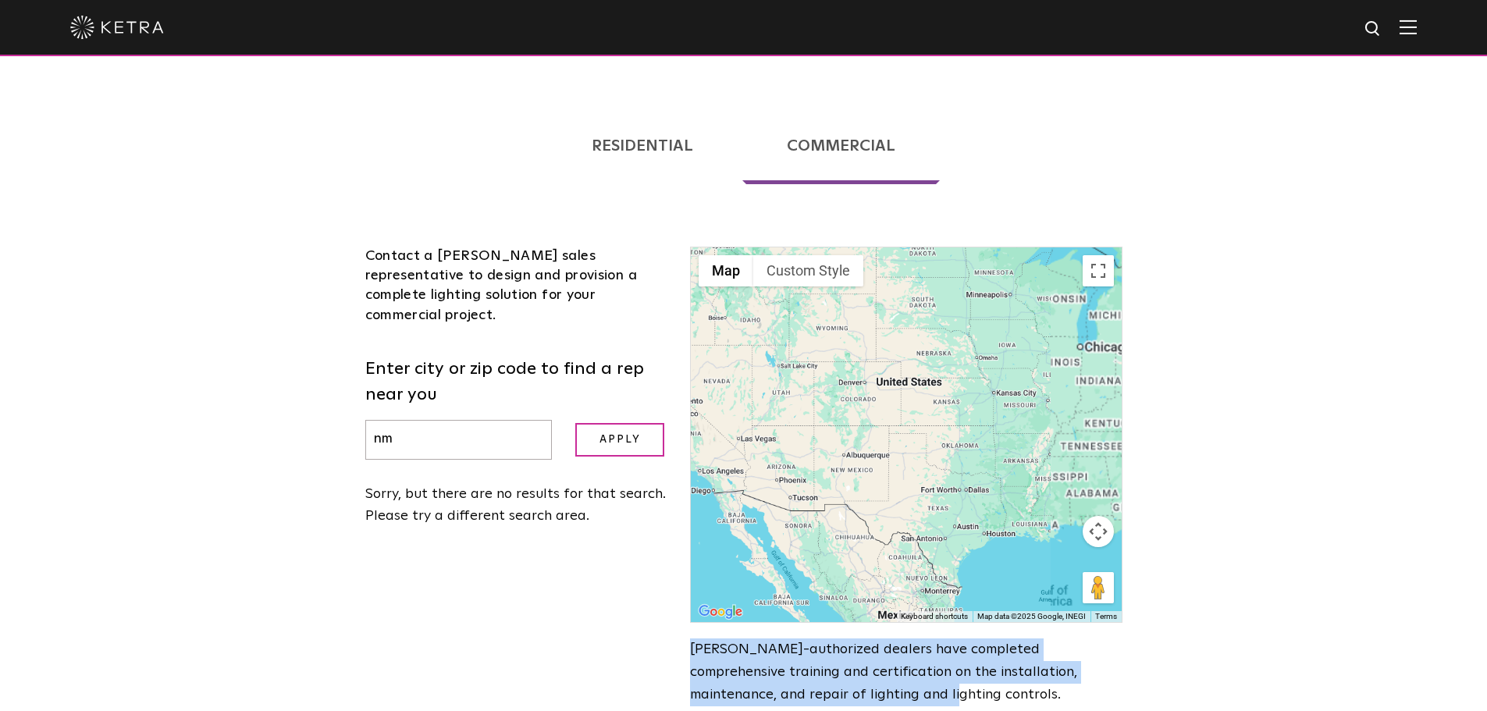
click at [860, 407] on div at bounding box center [906, 434] width 430 height 375
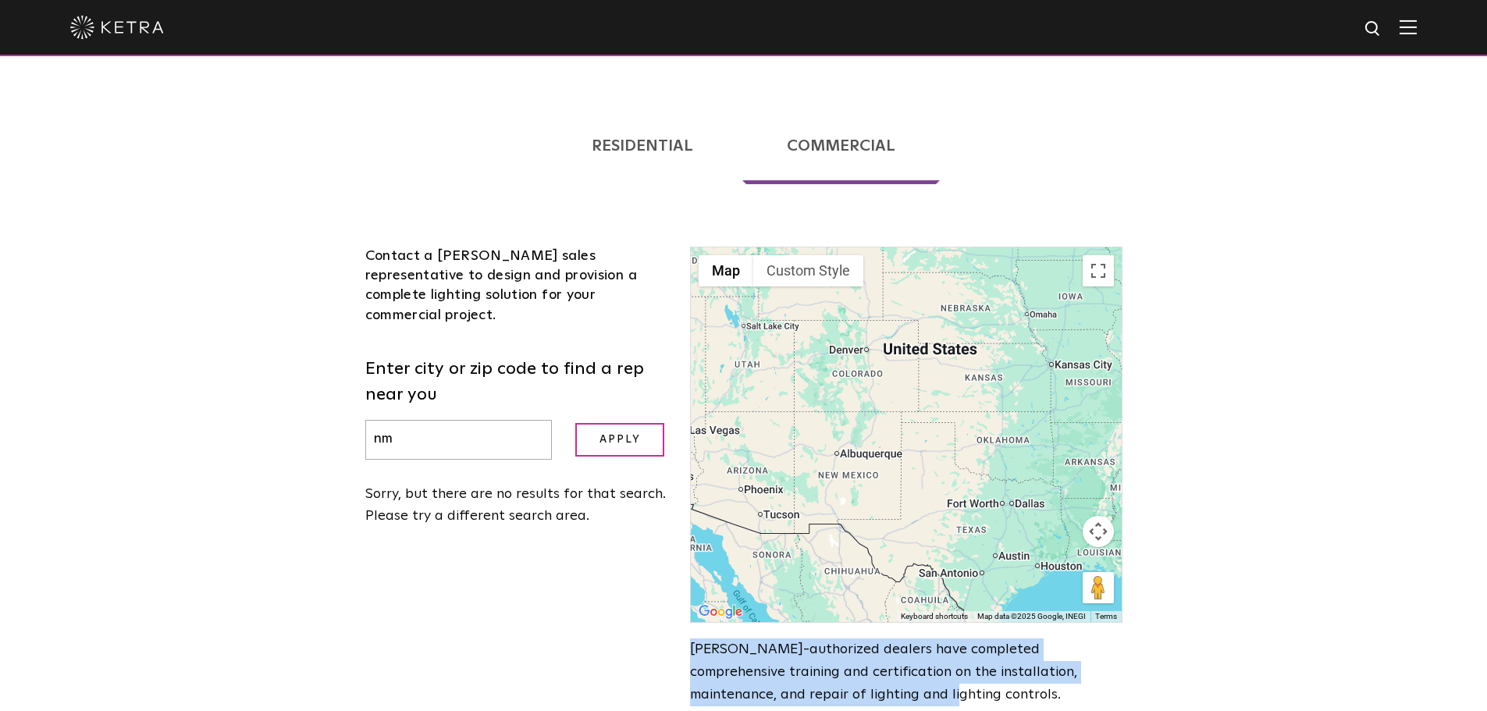
click at [847, 422] on div at bounding box center [906, 434] width 430 height 375
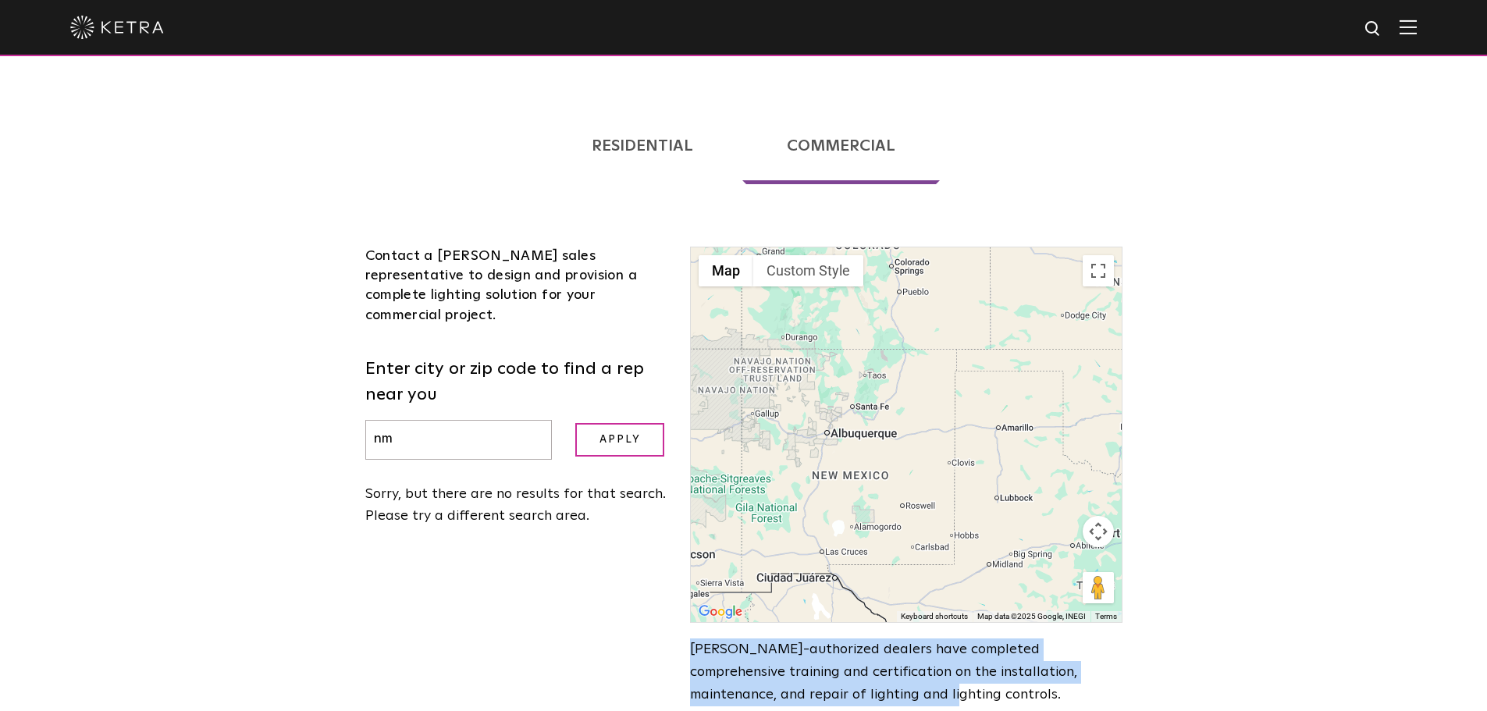
click at [831, 397] on div at bounding box center [906, 434] width 430 height 375
click at [831, 396] on div at bounding box center [906, 434] width 430 height 375
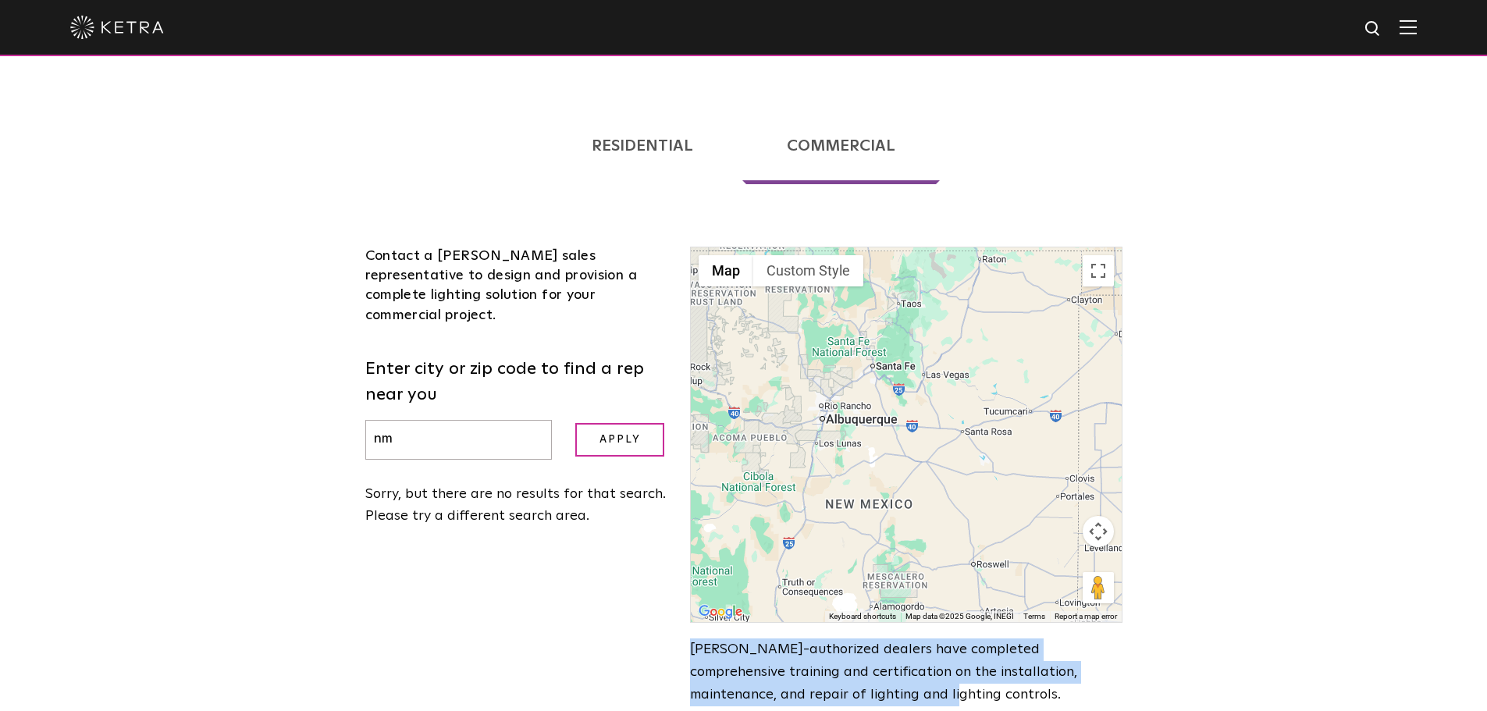
click at [826, 367] on div at bounding box center [906, 434] width 430 height 375
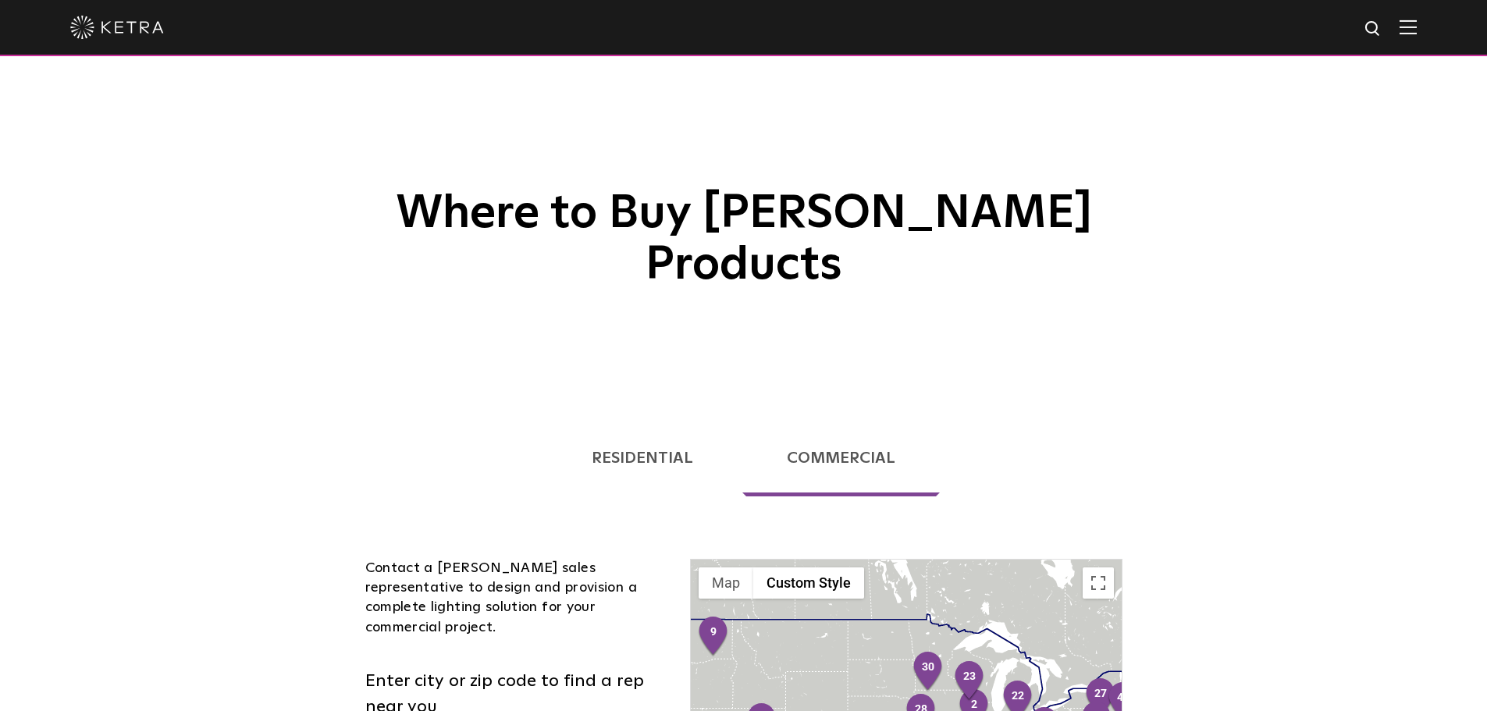
scroll to position [312, 0]
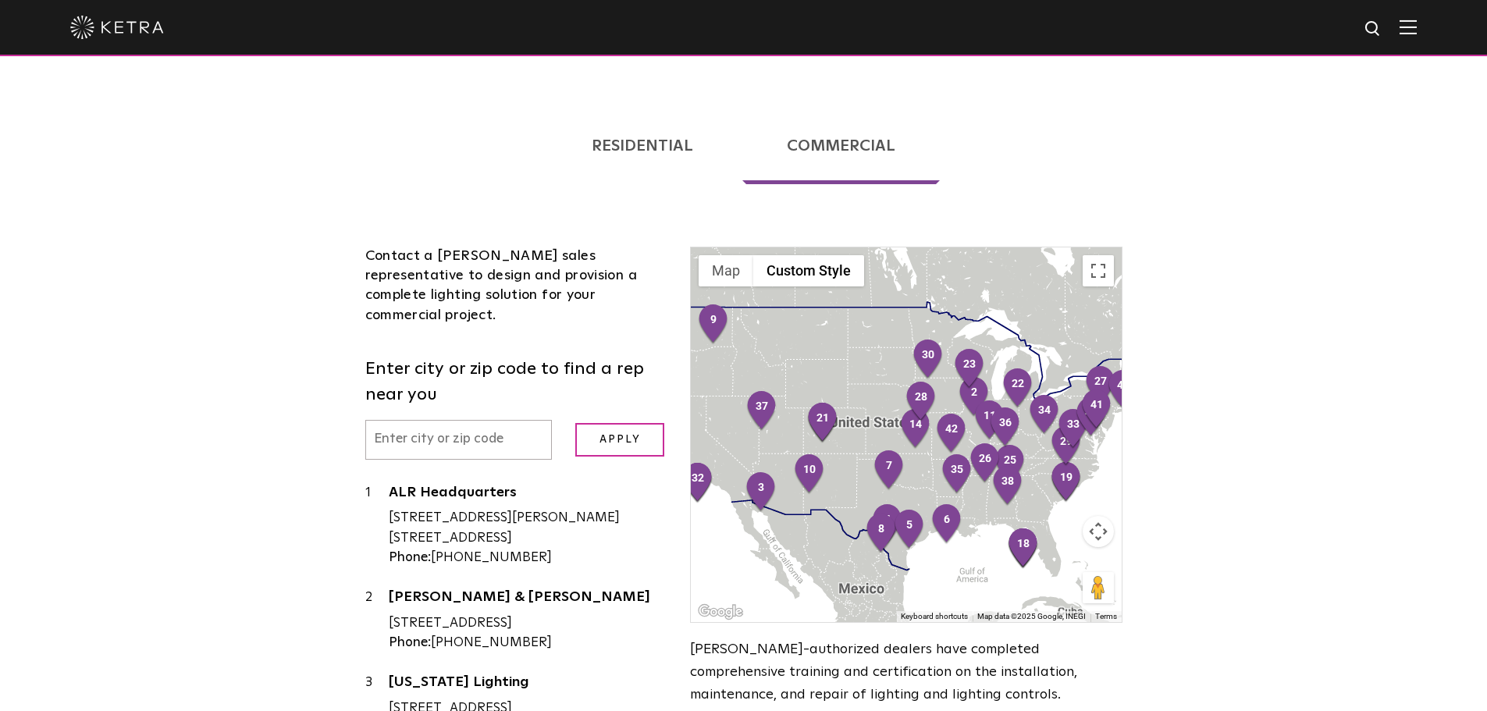
click at [839, 435] on div at bounding box center [906, 434] width 430 height 375
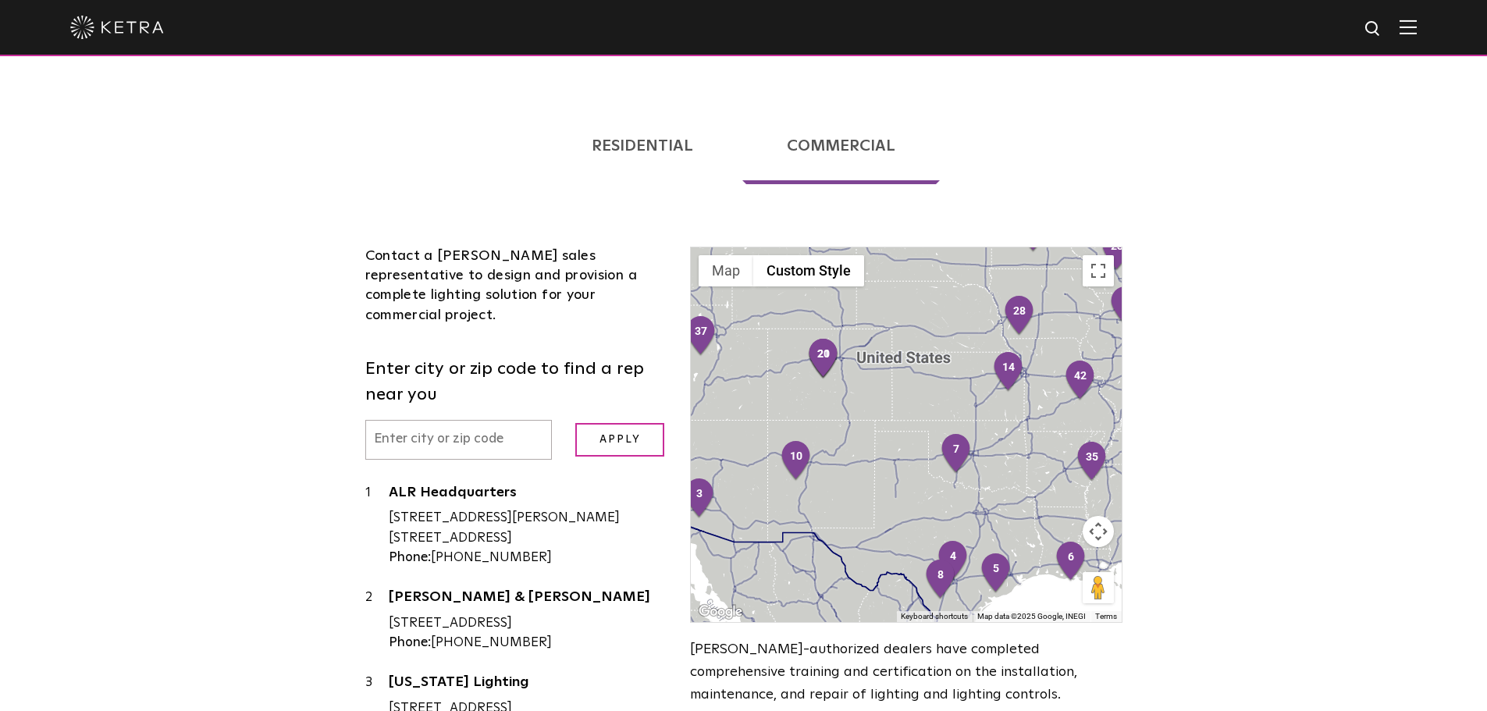
click at [836, 435] on div at bounding box center [906, 434] width 430 height 375
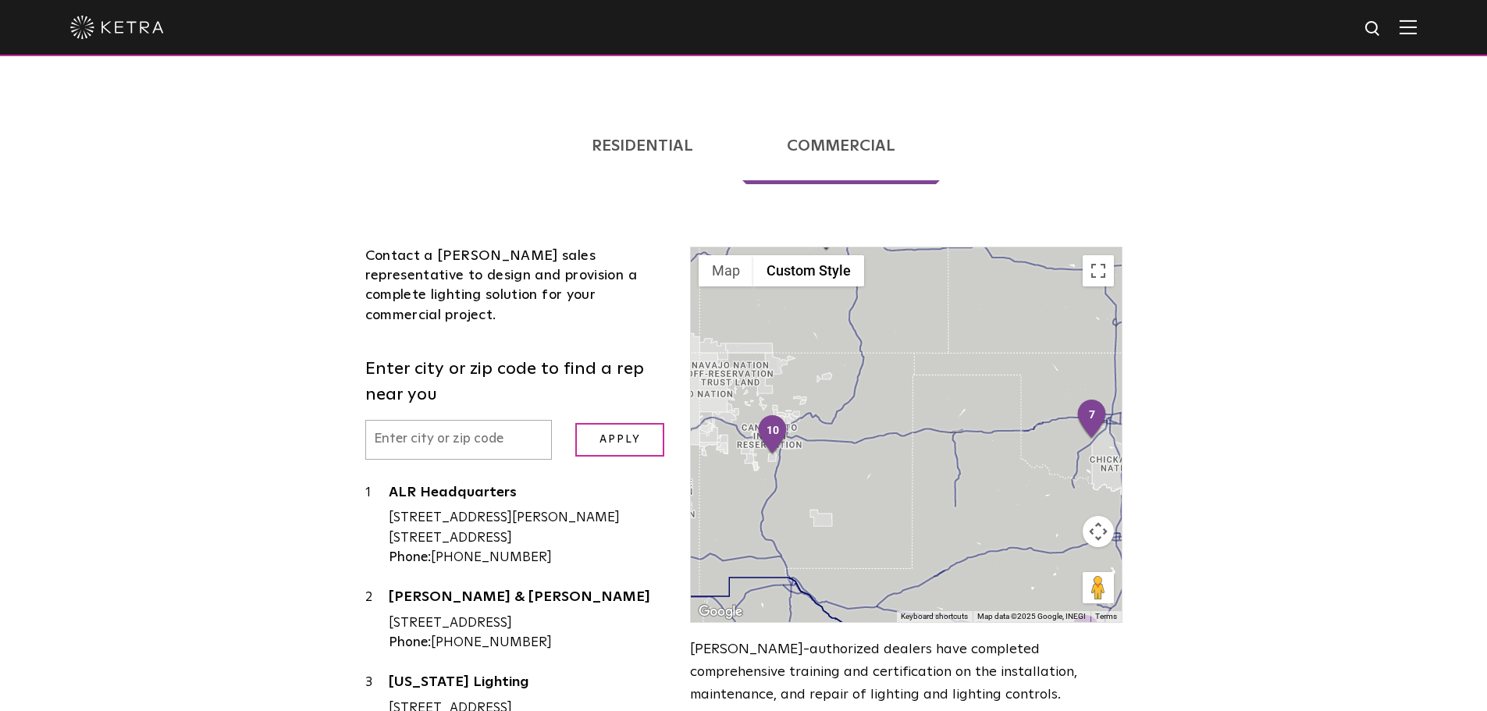
click at [825, 435] on div at bounding box center [906, 434] width 430 height 375
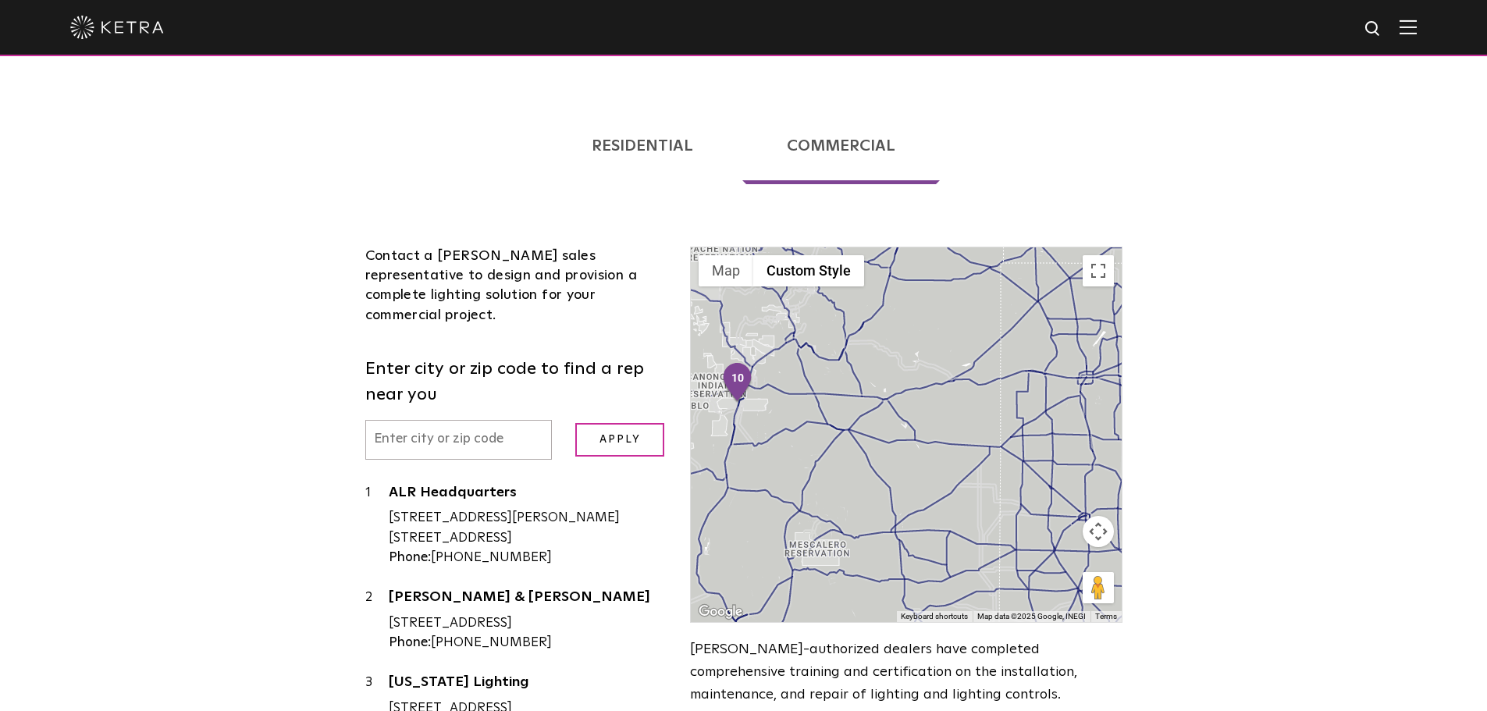
drag, startPoint x: 759, startPoint y: 383, endPoint x: 854, endPoint y: 432, distance: 107.1
click at [854, 432] on div at bounding box center [906, 434] width 430 height 375
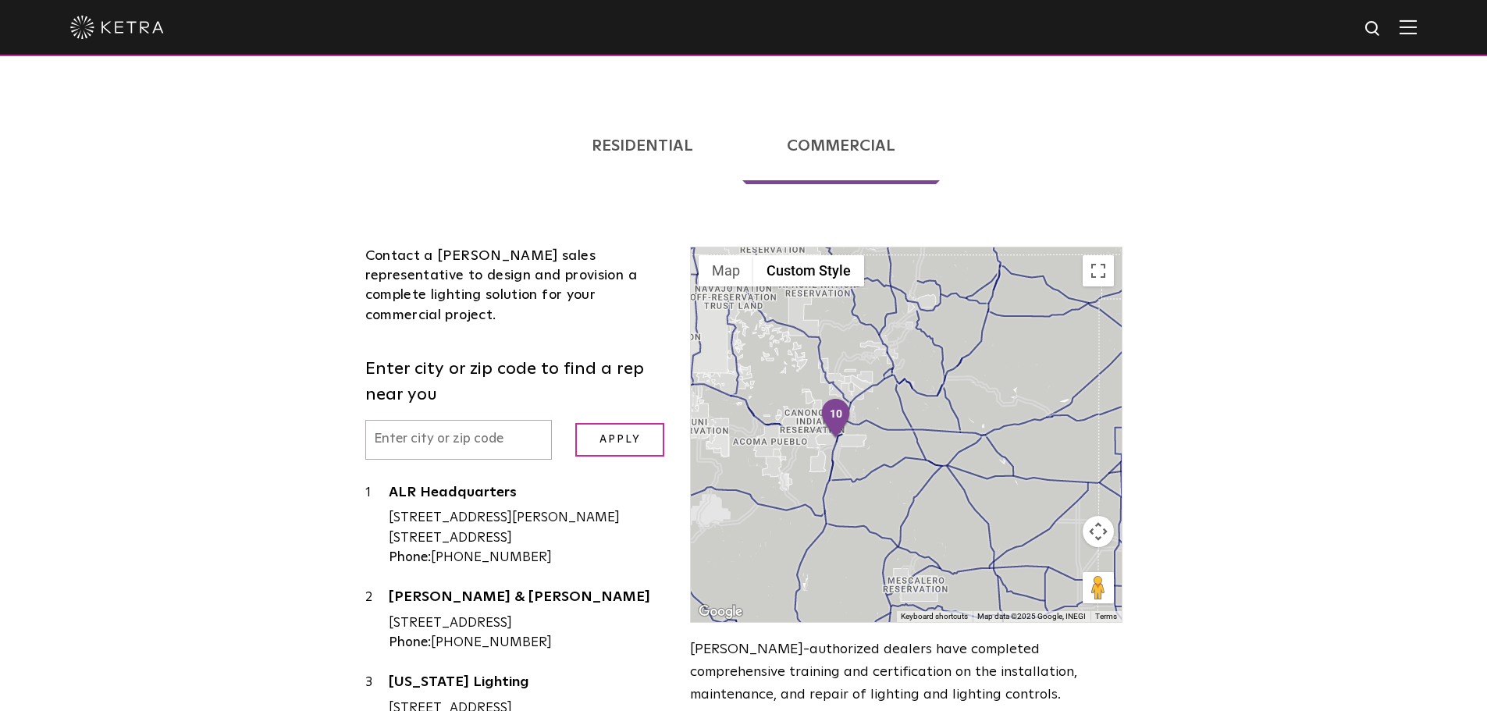
click at [854, 432] on div at bounding box center [906, 434] width 430 height 375
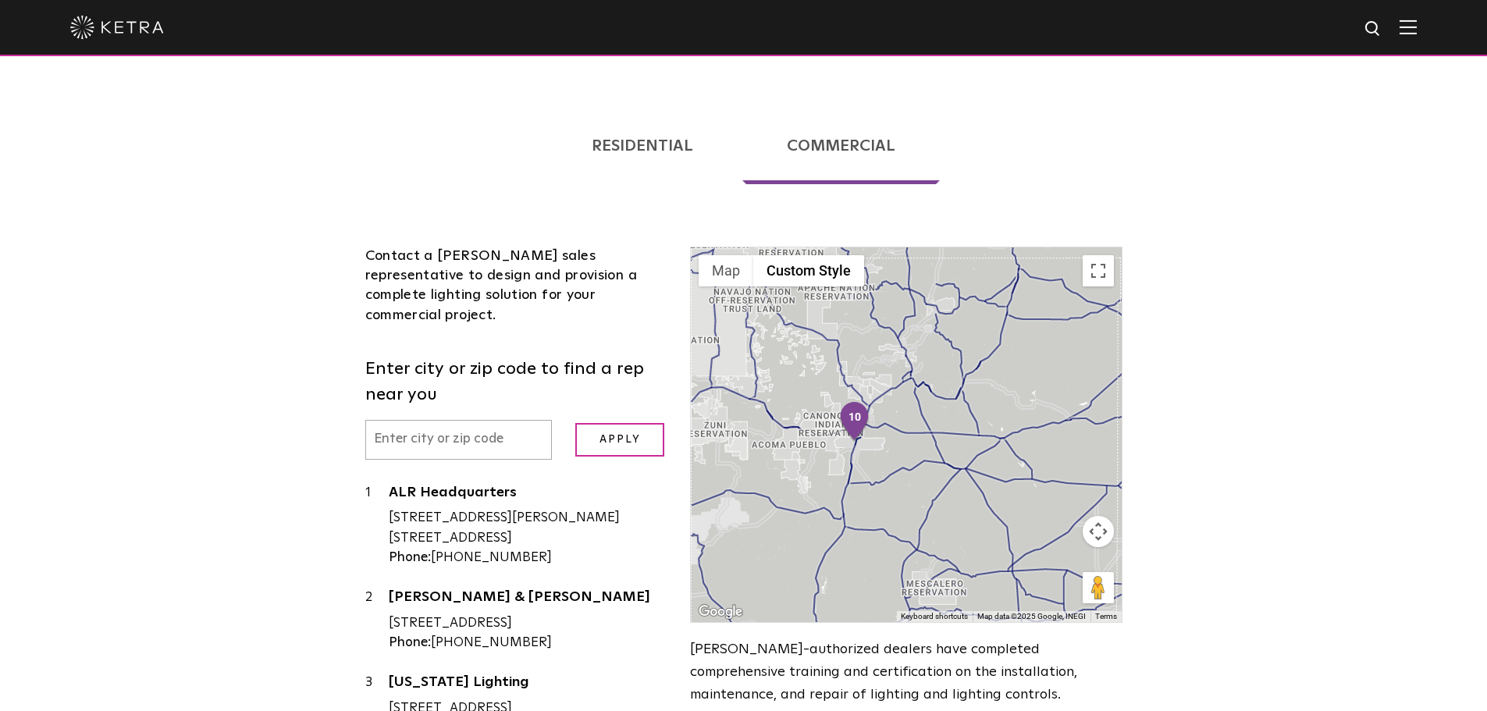
click at [854, 432] on div at bounding box center [906, 434] width 430 height 375
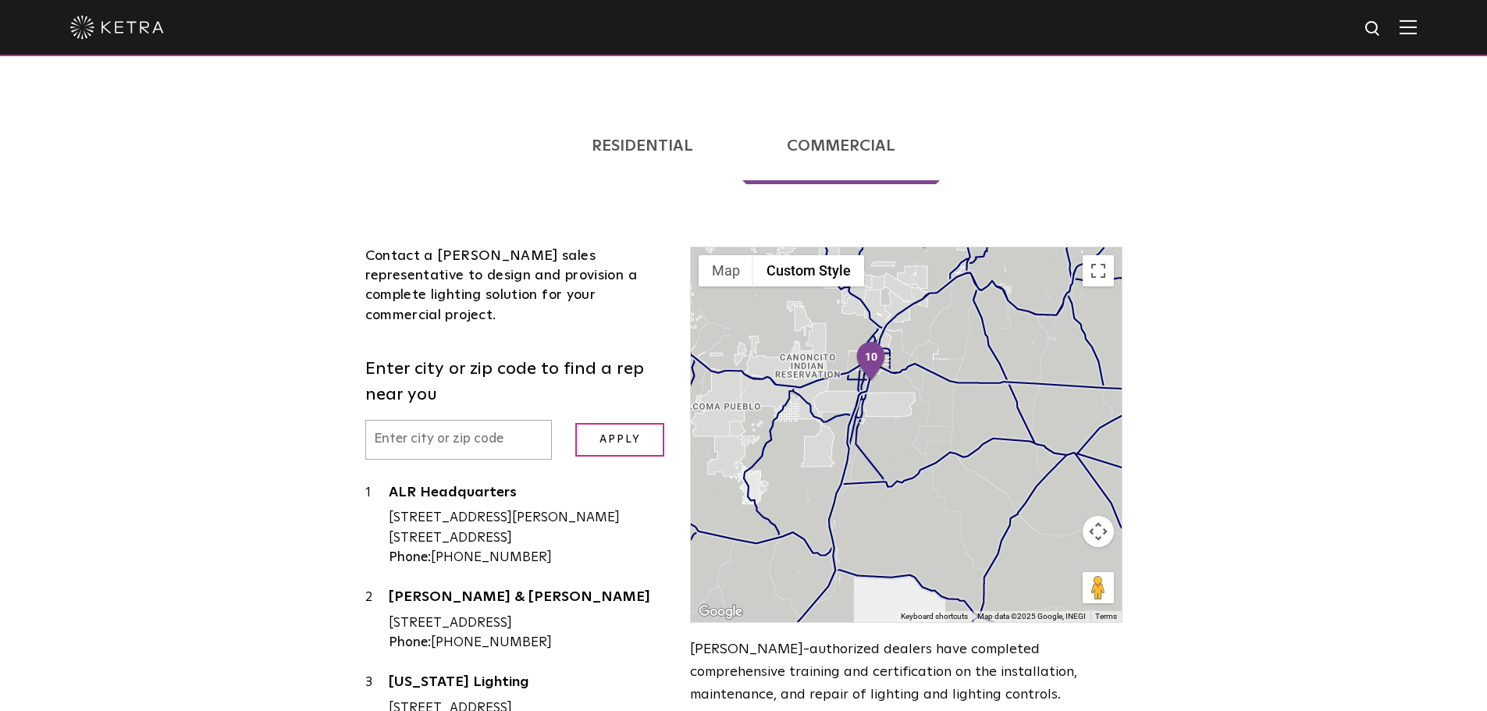
drag, startPoint x: 799, startPoint y: 371, endPoint x: 828, endPoint y: 334, distance: 47.3
click at [799, 370] on div at bounding box center [906, 434] width 430 height 375
click at [828, 334] on div at bounding box center [906, 434] width 430 height 375
click at [837, 320] on div at bounding box center [906, 434] width 430 height 375
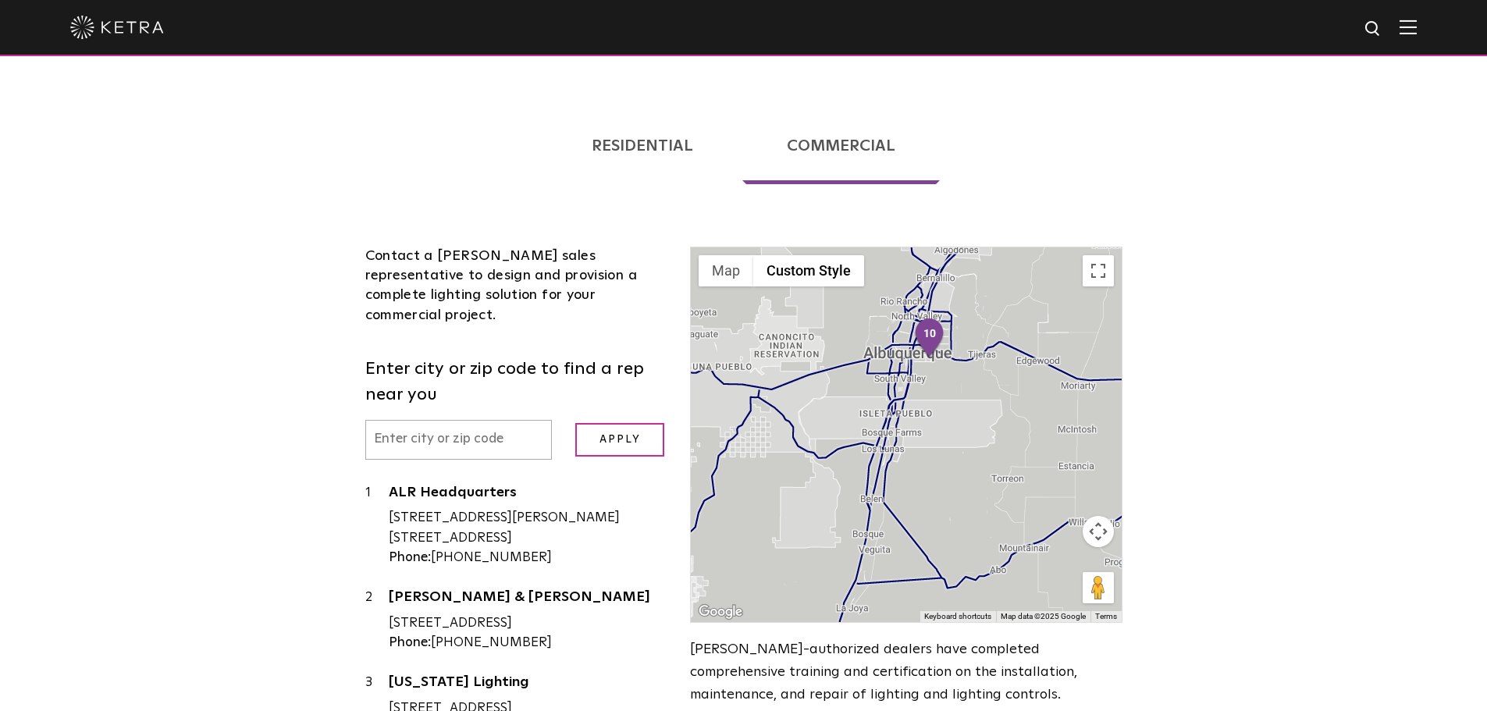
drag, startPoint x: 869, startPoint y: 290, endPoint x: 805, endPoint y: 343, distance: 82.5
click at [805, 343] on div at bounding box center [906, 434] width 430 height 375
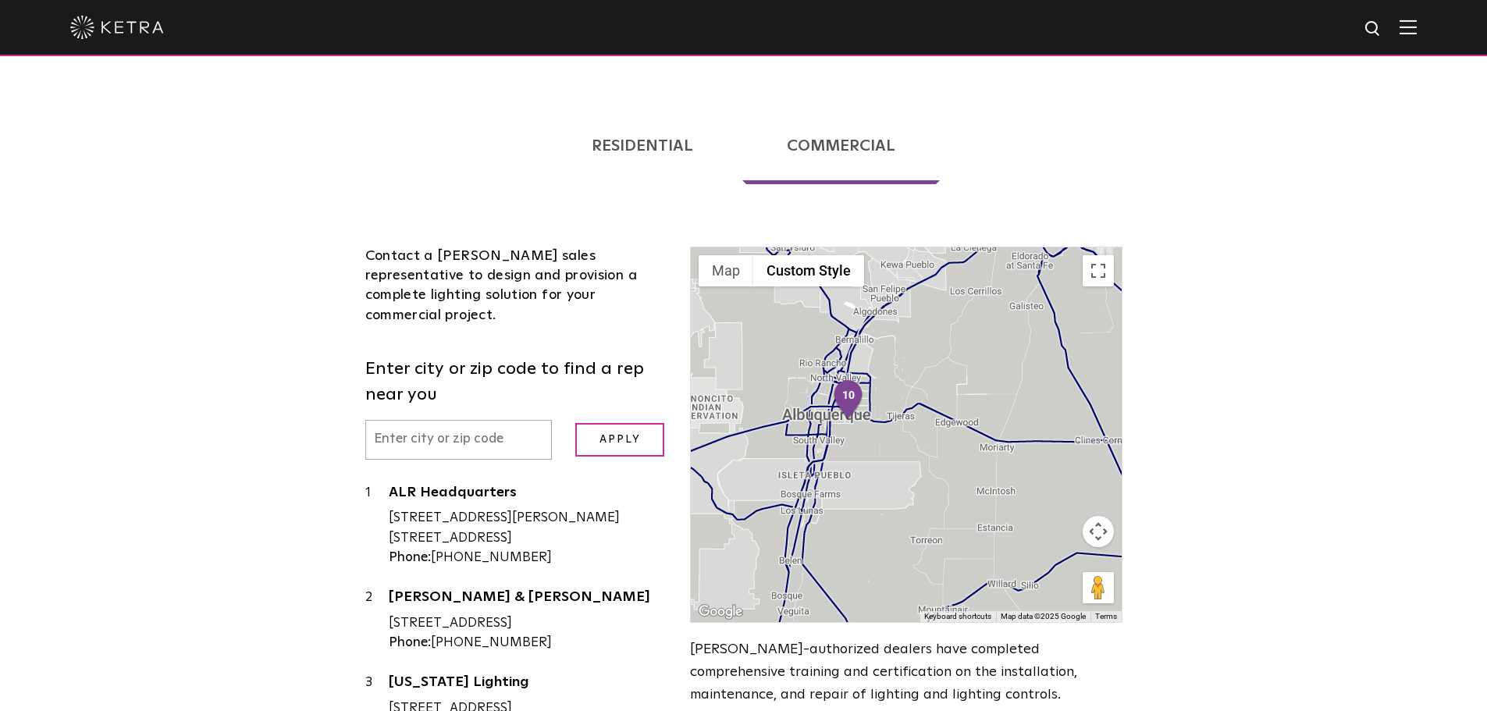
click at [810, 339] on div at bounding box center [906, 434] width 430 height 375
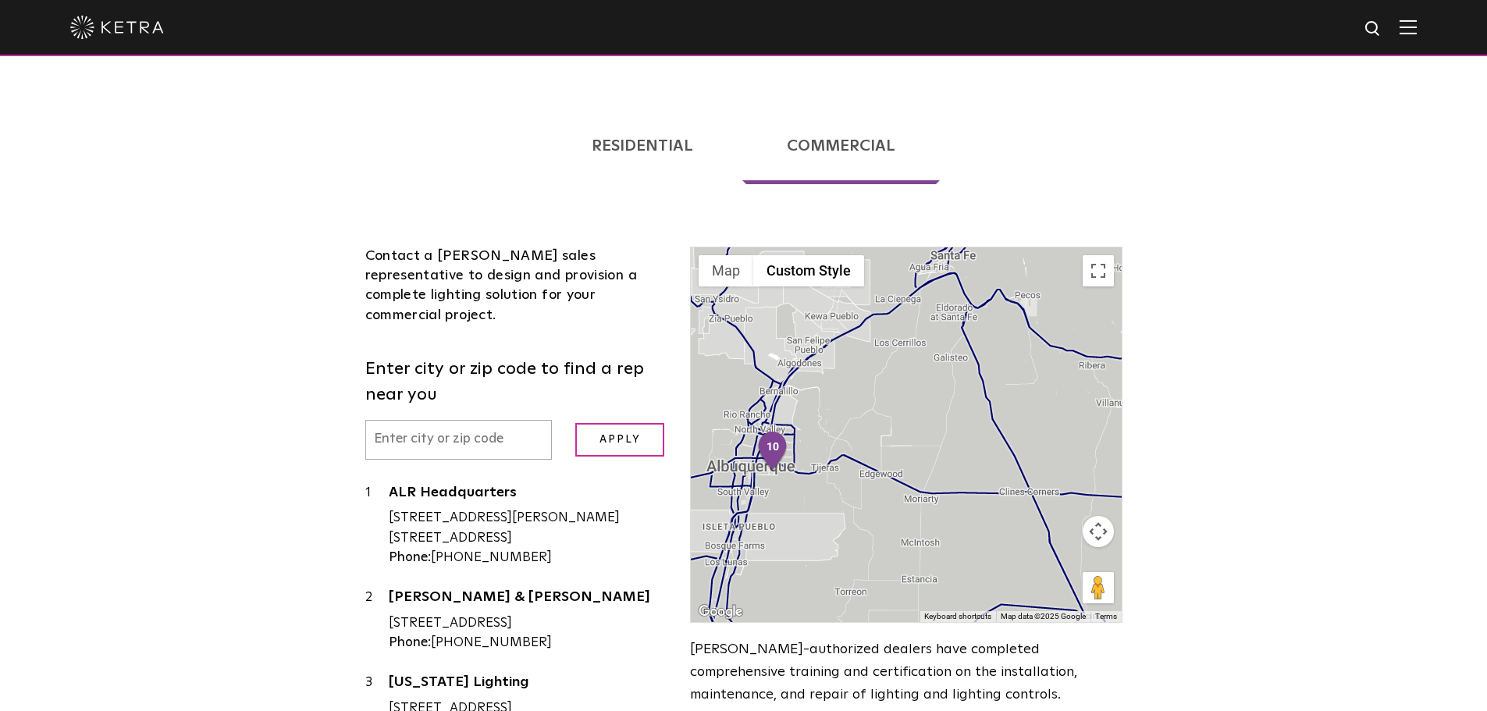
click at [824, 350] on div at bounding box center [906, 434] width 430 height 375
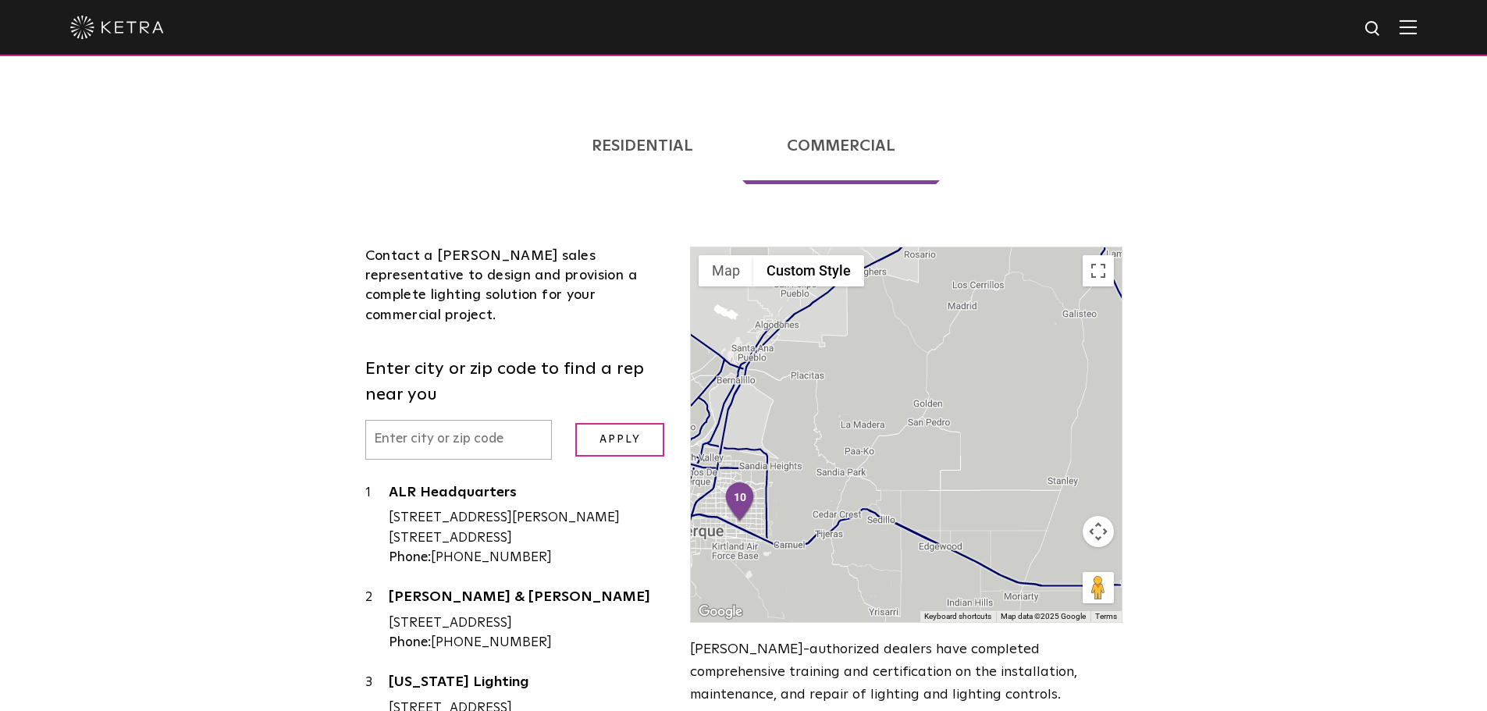
drag, startPoint x: 806, startPoint y: 423, endPoint x: 892, endPoint y: 364, distance: 104.3
click at [892, 364] on div at bounding box center [906, 434] width 430 height 375
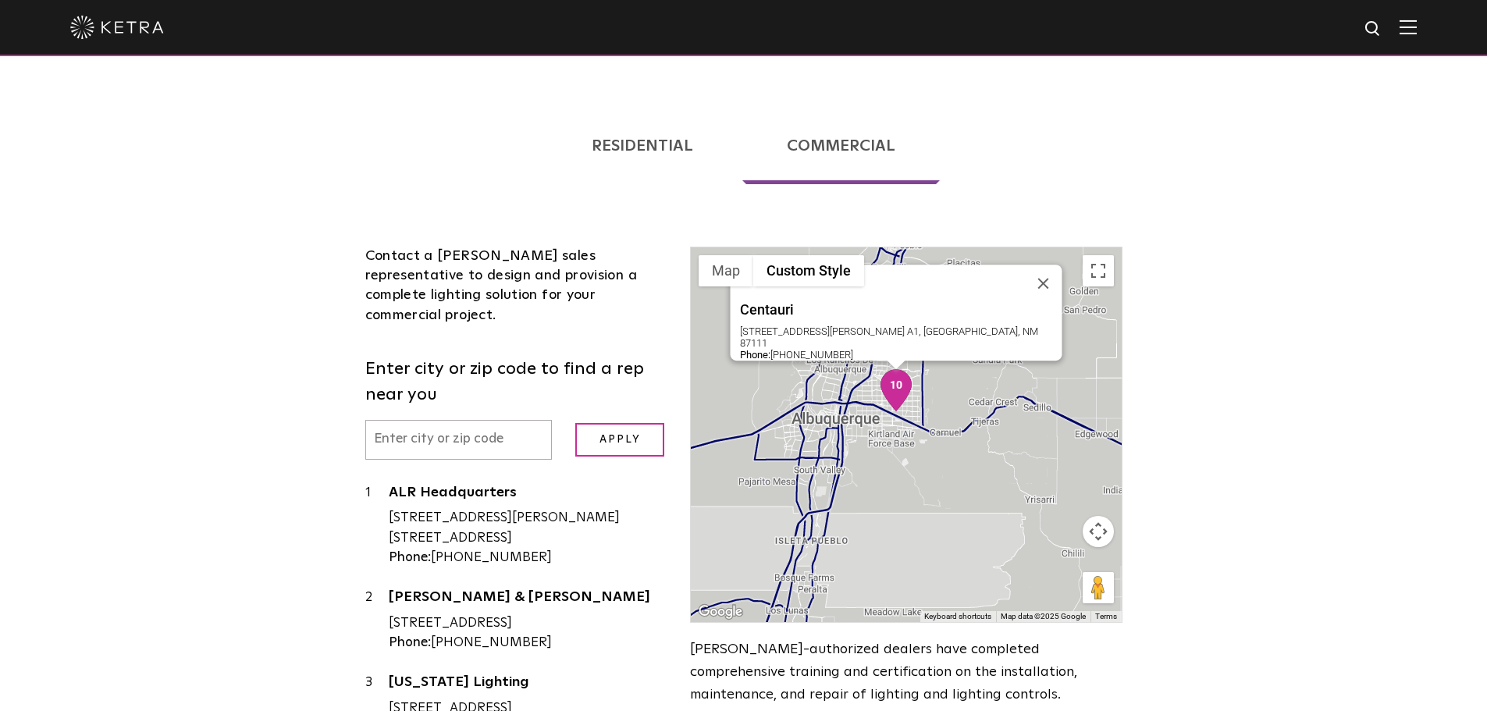
click at [892, 364] on div "Centauri [STREET_ADDRESS][PERSON_NAME] A1, [GEOGRAPHIC_DATA], NM 87111 Phone: […" at bounding box center [906, 434] width 430 height 375
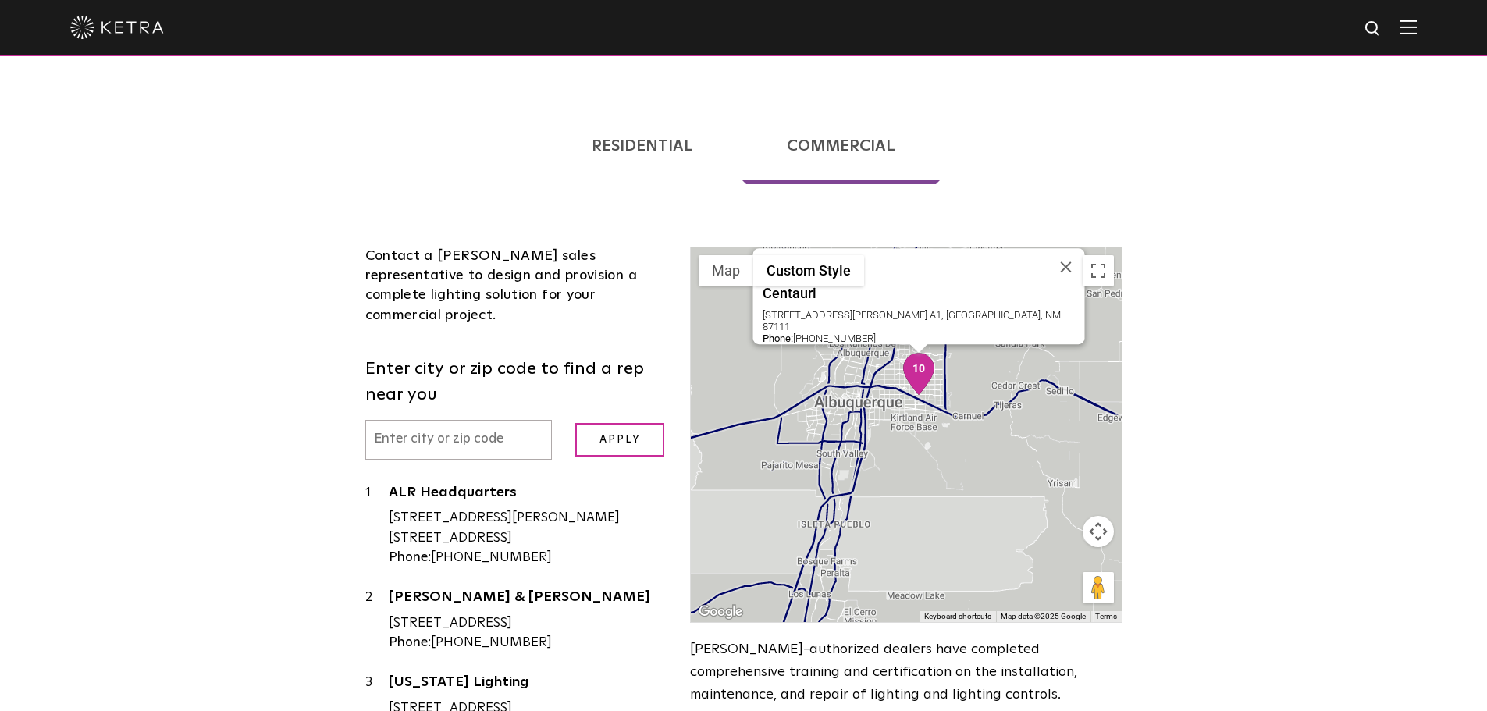
click at [903, 353] on img "10" at bounding box center [918, 374] width 33 height 42
click at [901, 340] on div "To navigate, press the arrow keys. Centauri [STREET_ADDRESS][PERSON_NAME] A1, […" at bounding box center [906, 434] width 430 height 375
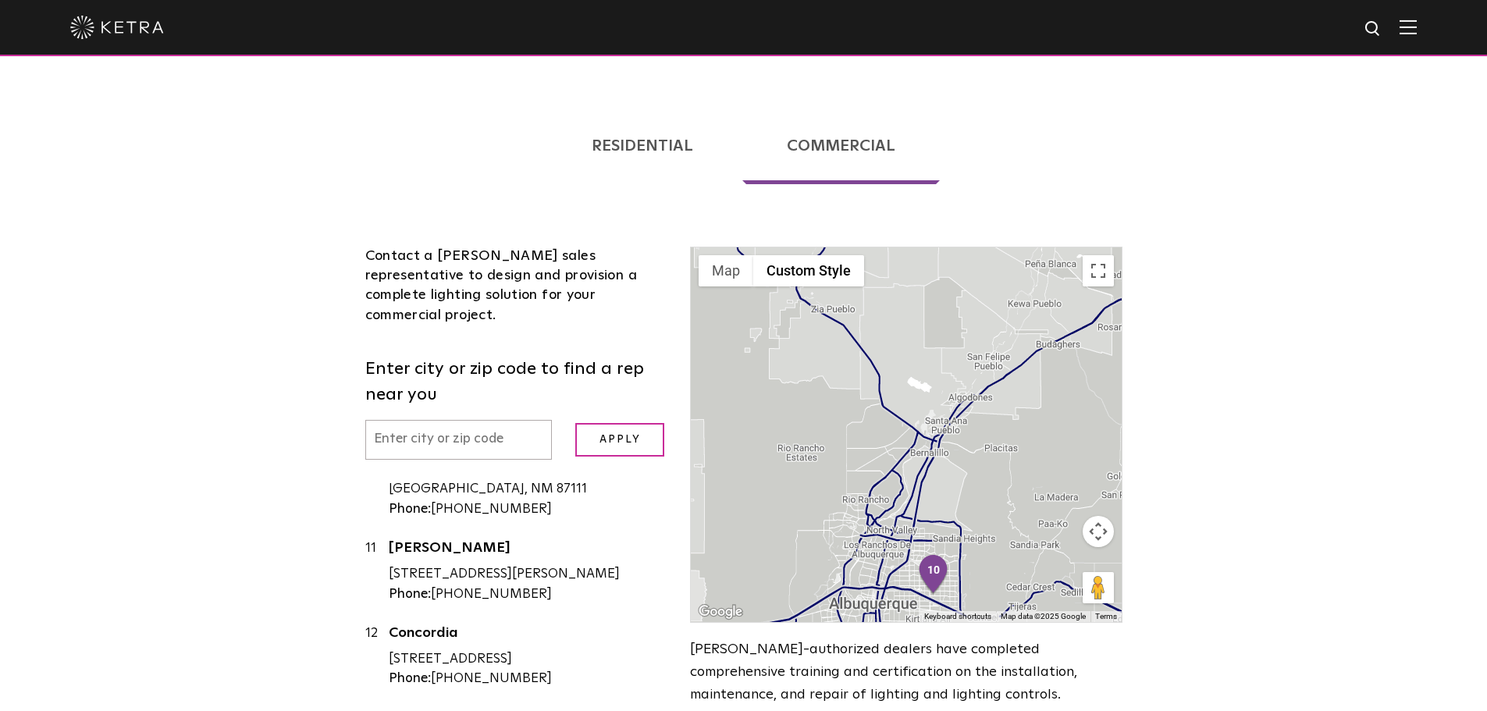
scroll to position [0, 0]
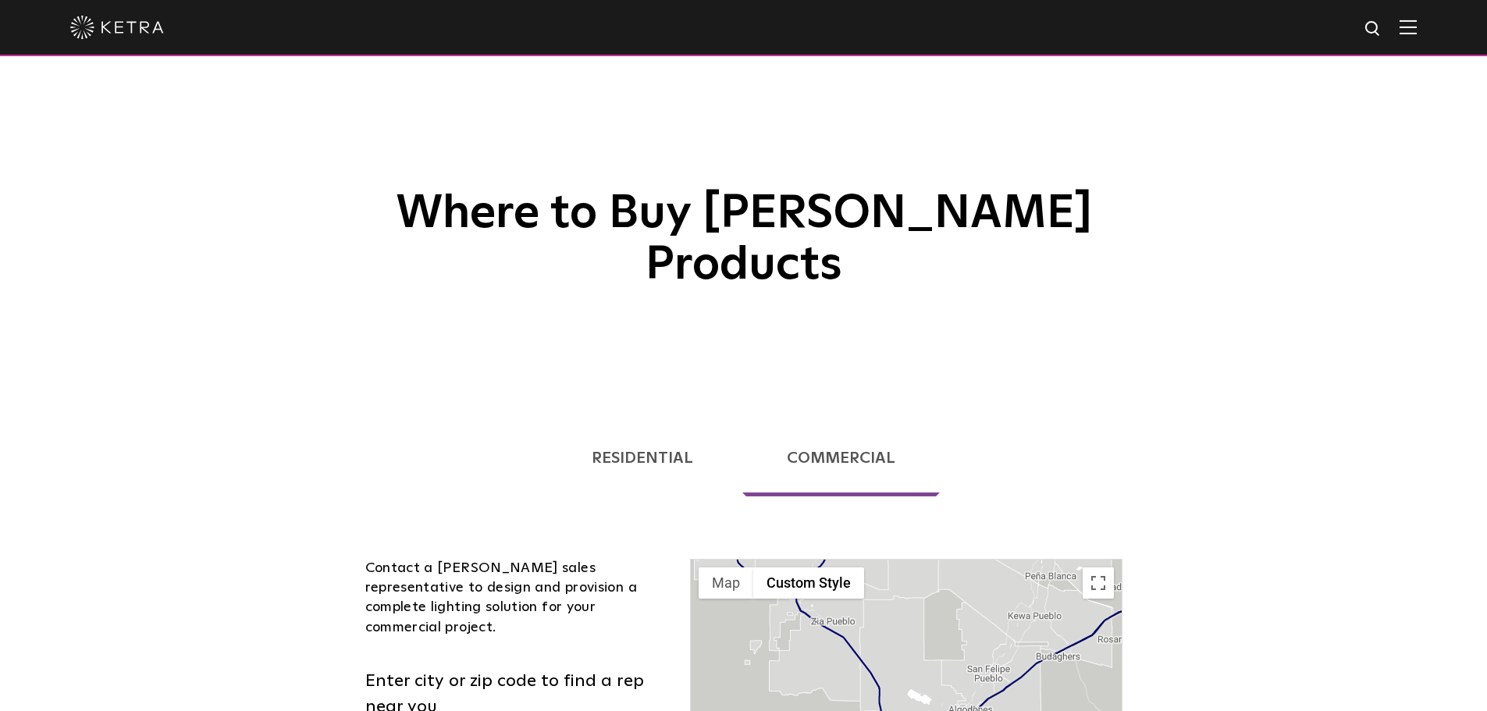
click at [655, 420] on link "Residential" at bounding box center [642, 458] width 190 height 76
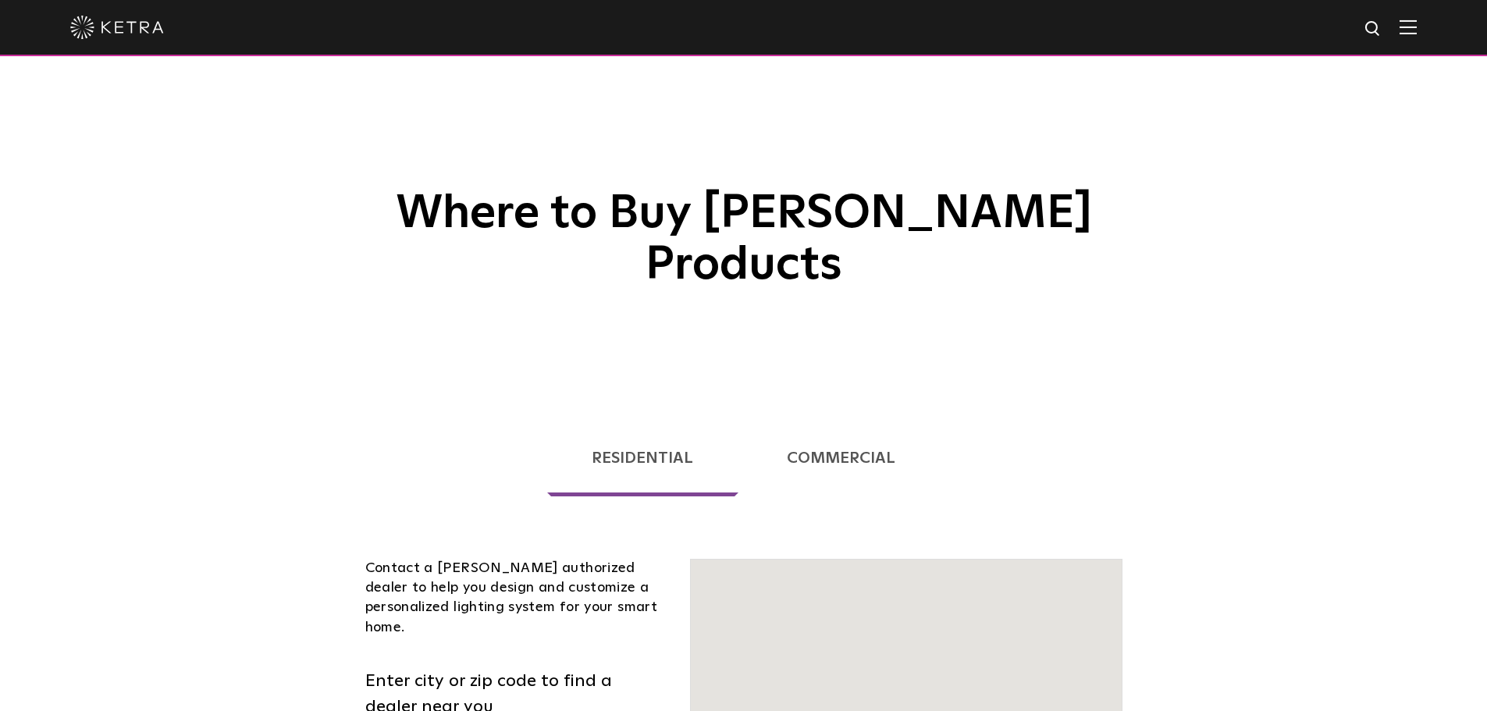
click at [629, 420] on link "Residential" at bounding box center [642, 458] width 190 height 76
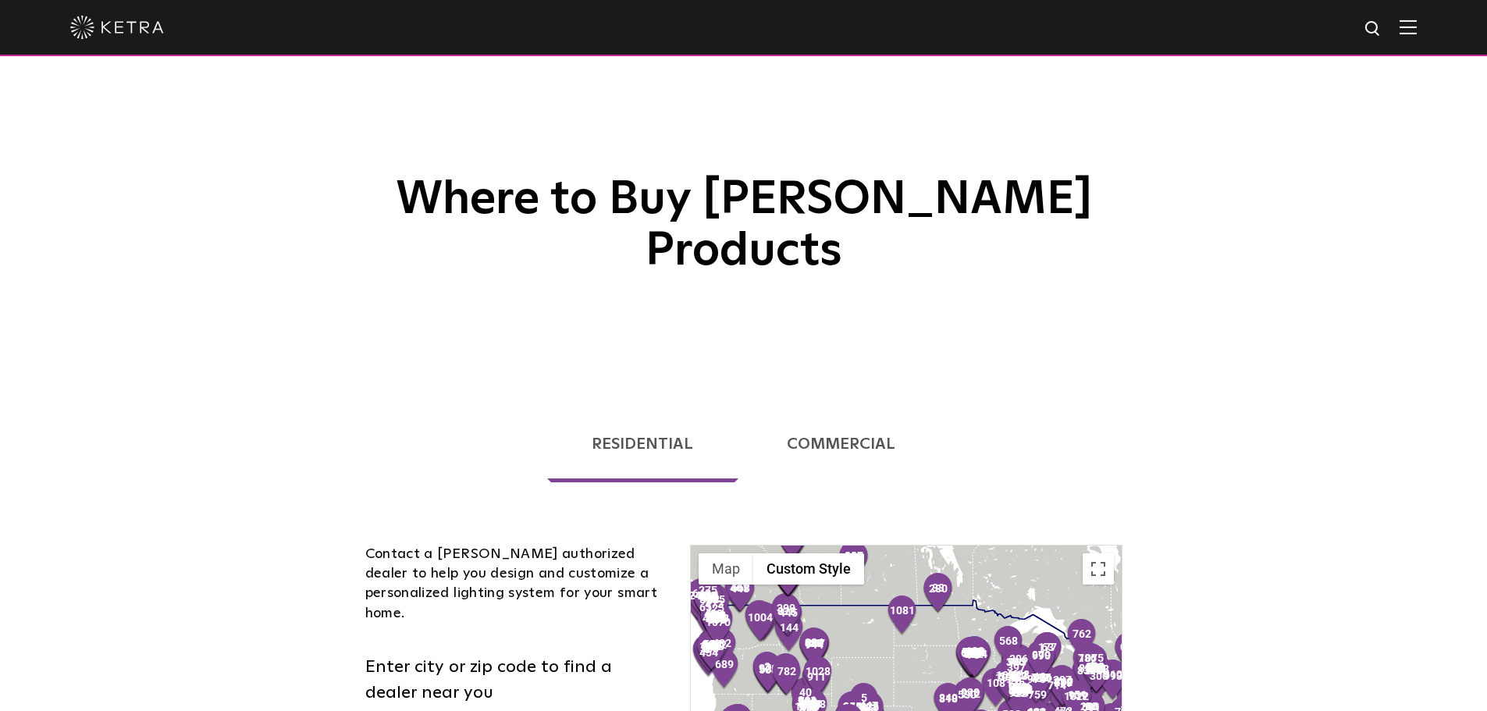
scroll to position [312, 0]
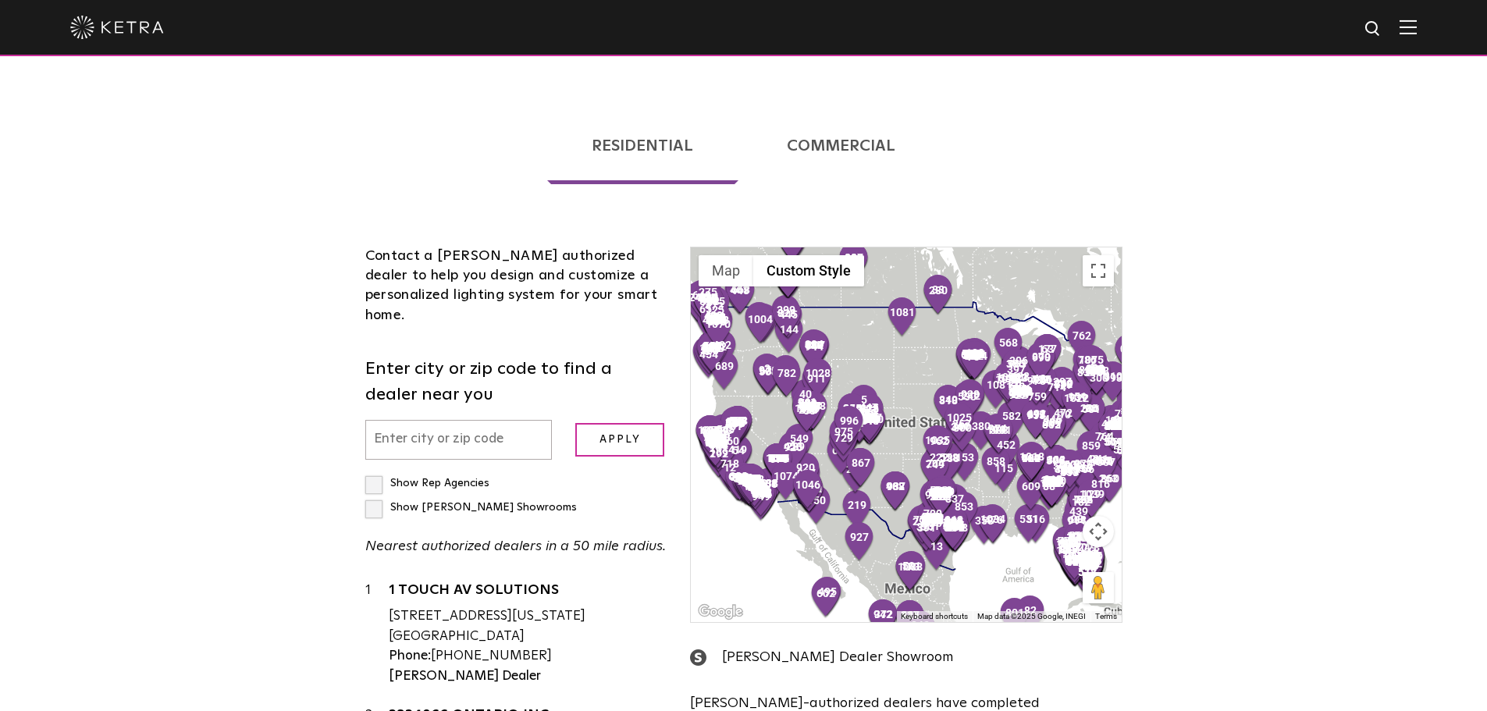
click at [904, 336] on div at bounding box center [906, 434] width 430 height 375
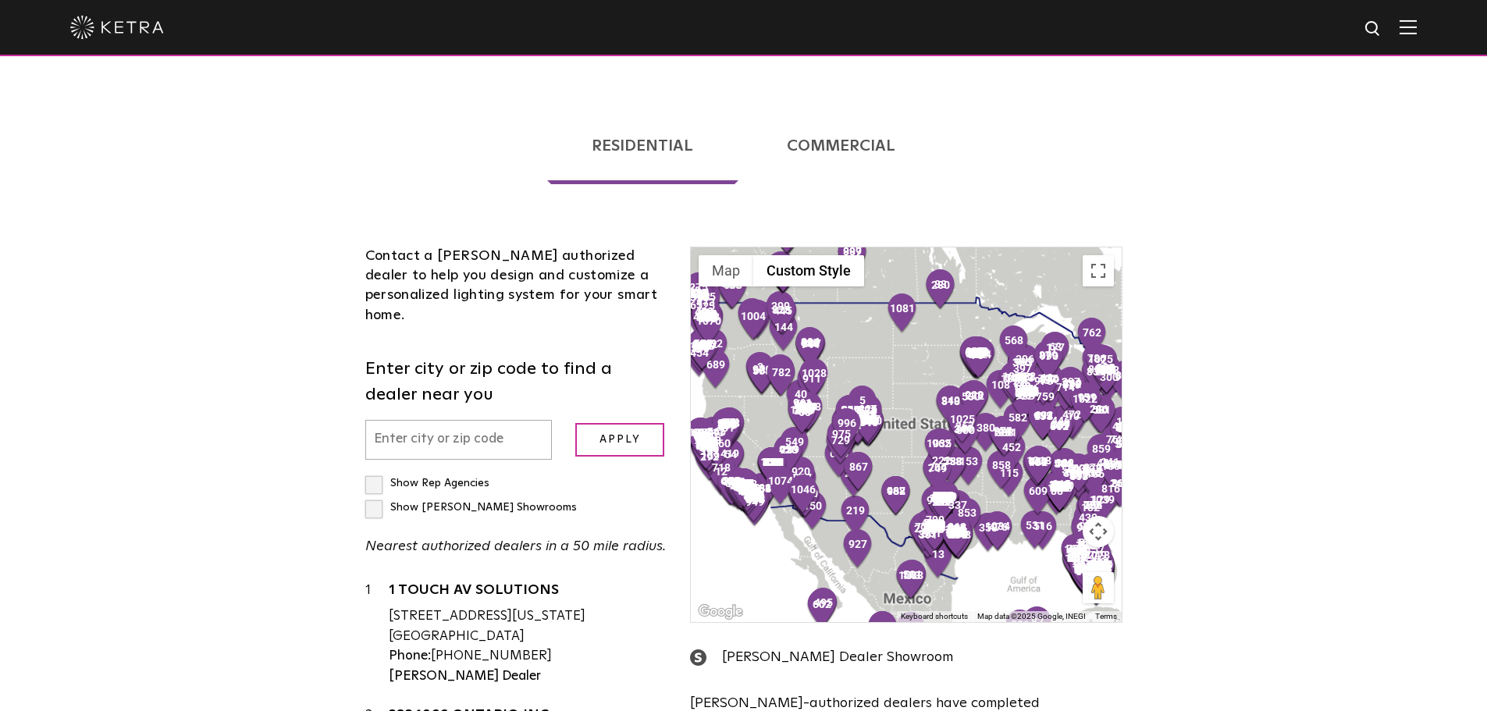
click at [901, 356] on div at bounding box center [906, 434] width 430 height 375
click at [912, 277] on div at bounding box center [906, 434] width 430 height 375
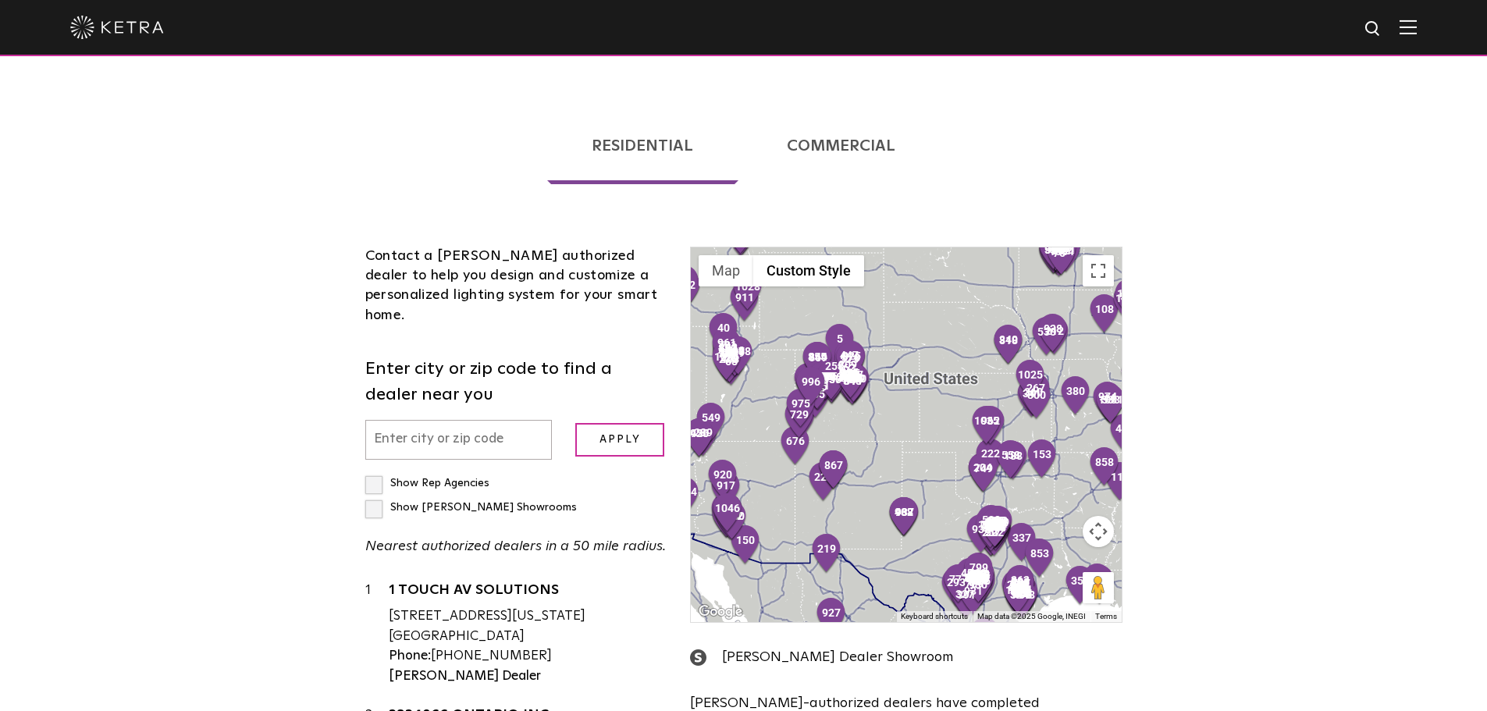
drag, startPoint x: 911, startPoint y: 439, endPoint x: 912, endPoint y: 360, distance: 78.8
click at [912, 360] on div at bounding box center [906, 434] width 430 height 375
click at [873, 414] on div at bounding box center [906, 434] width 430 height 375
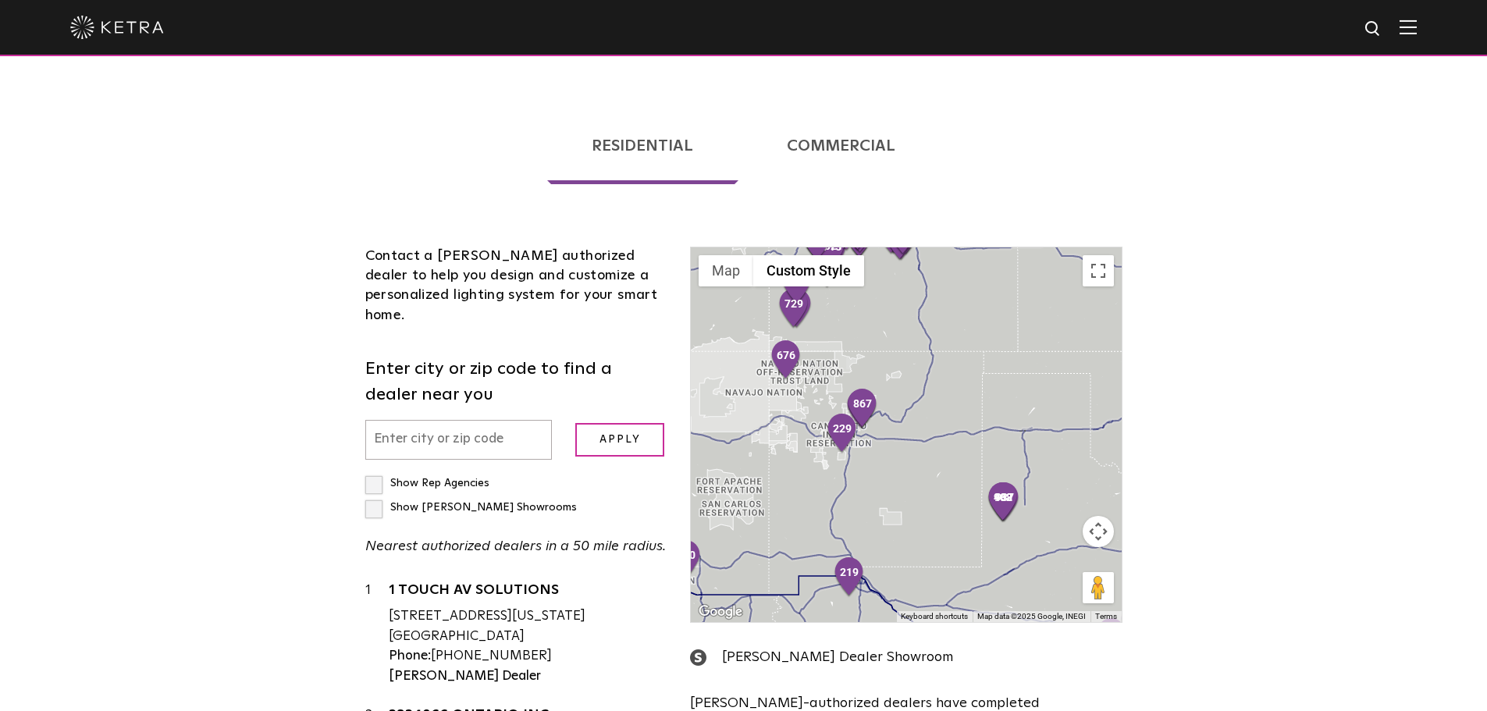
drag, startPoint x: 865, startPoint y: 440, endPoint x: 919, endPoint y: 371, distance: 87.7
click at [919, 371] on div at bounding box center [906, 434] width 430 height 375
